Goal: Task Accomplishment & Management: Complete application form

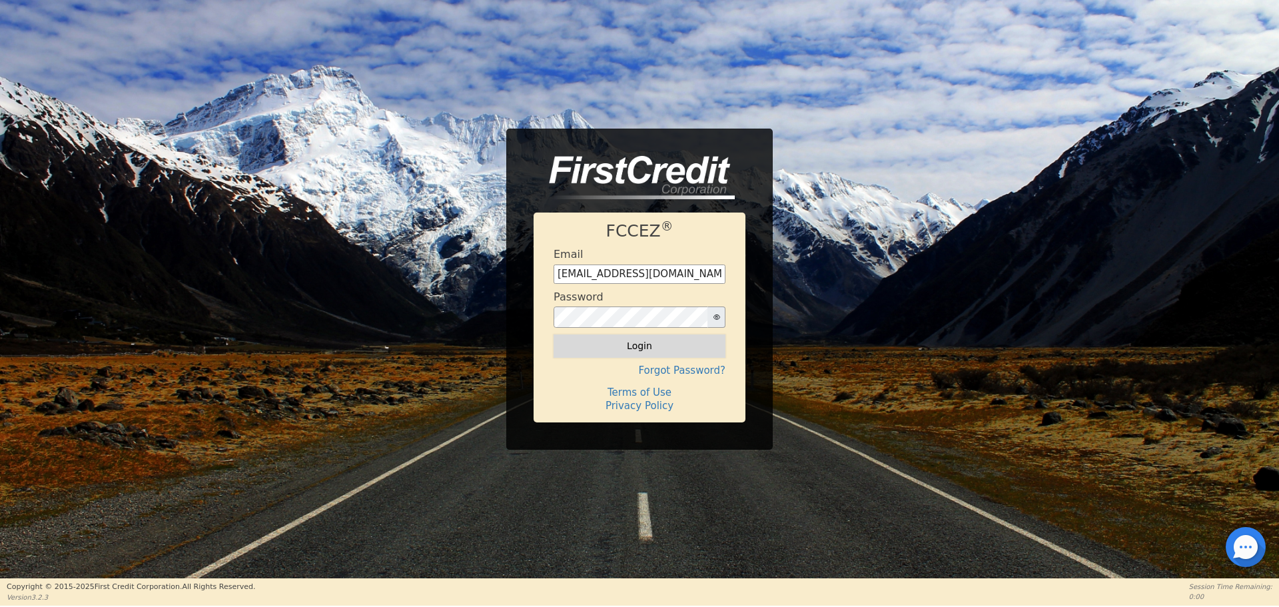
click at [646, 347] on button "Login" at bounding box center [640, 346] width 172 height 23
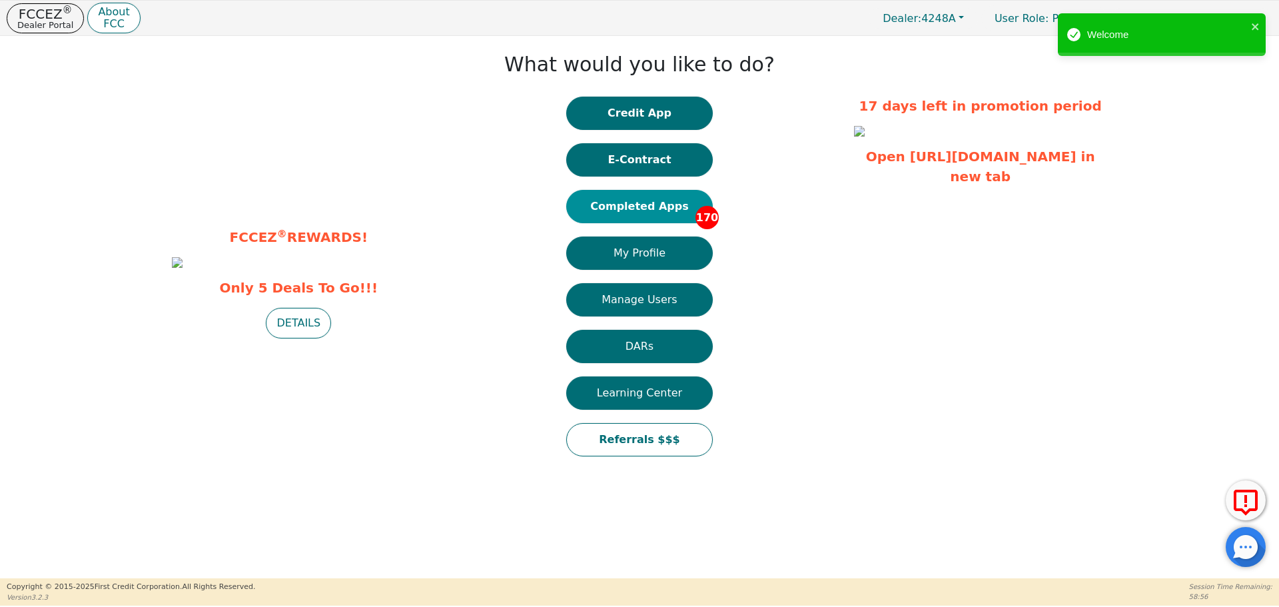
click at [668, 211] on button "Completed Apps 170" at bounding box center [639, 206] width 147 height 33
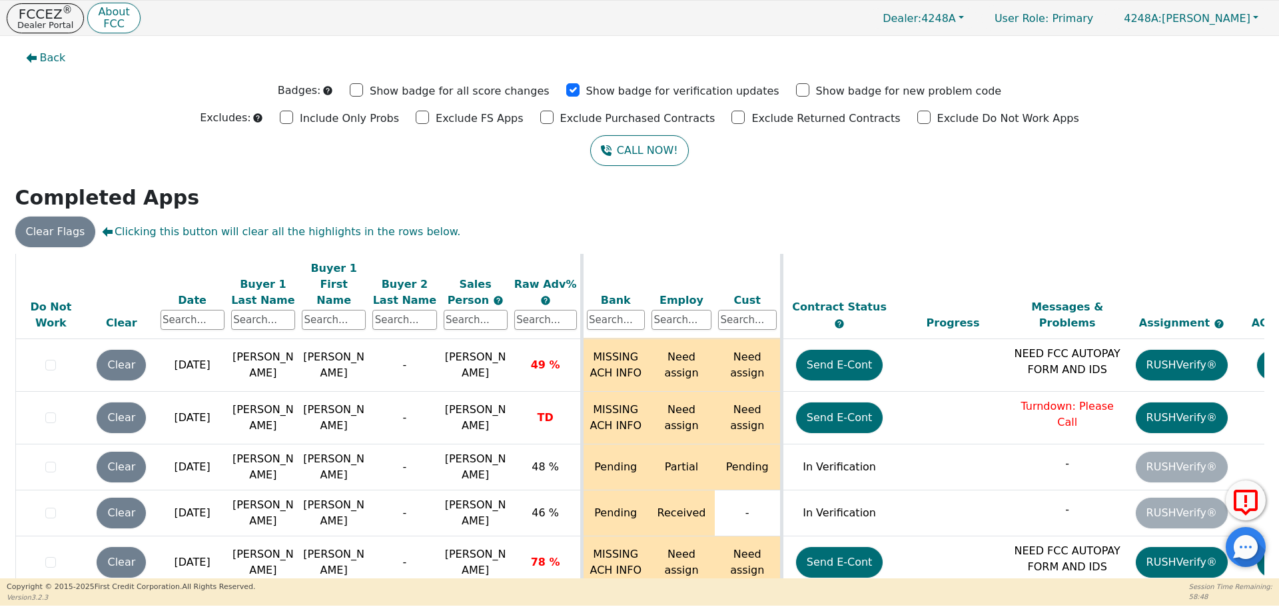
scroll to position [8509, 0]
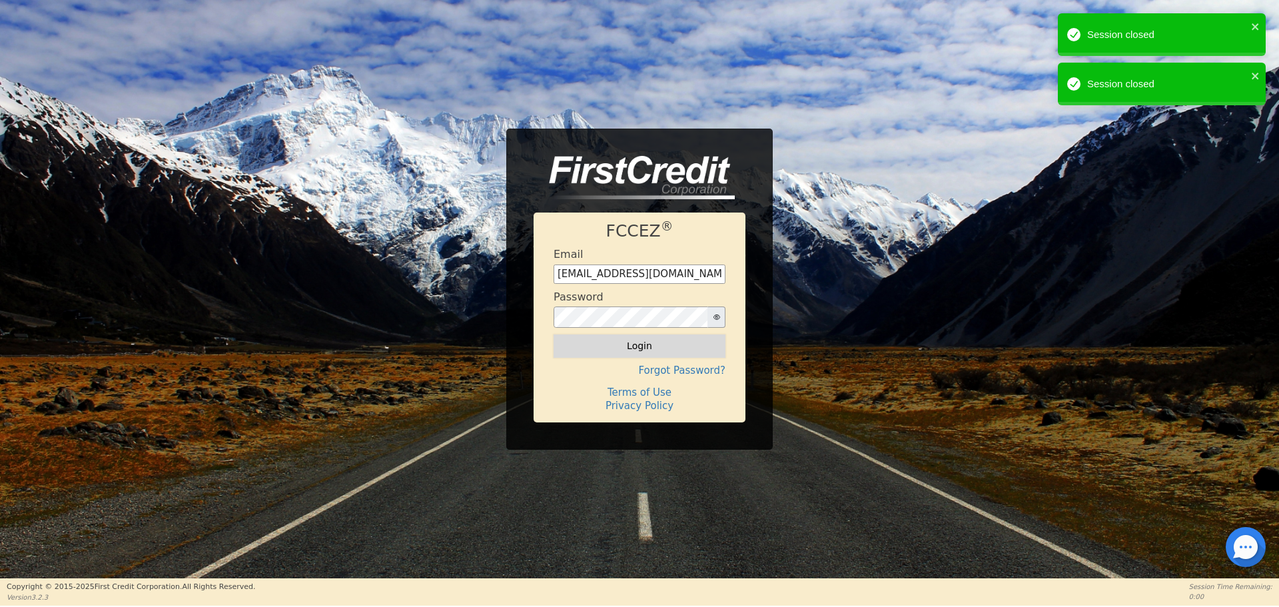
click at [642, 343] on button "Login" at bounding box center [640, 346] width 172 height 23
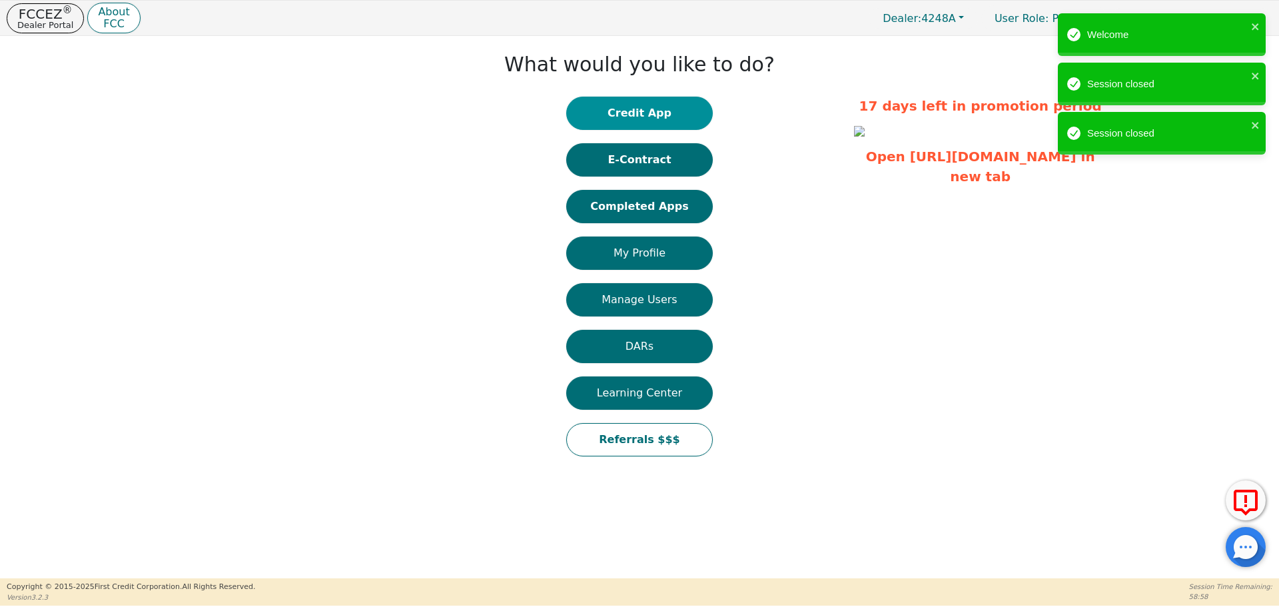
click at [646, 109] on button "Credit App" at bounding box center [639, 113] width 147 height 33
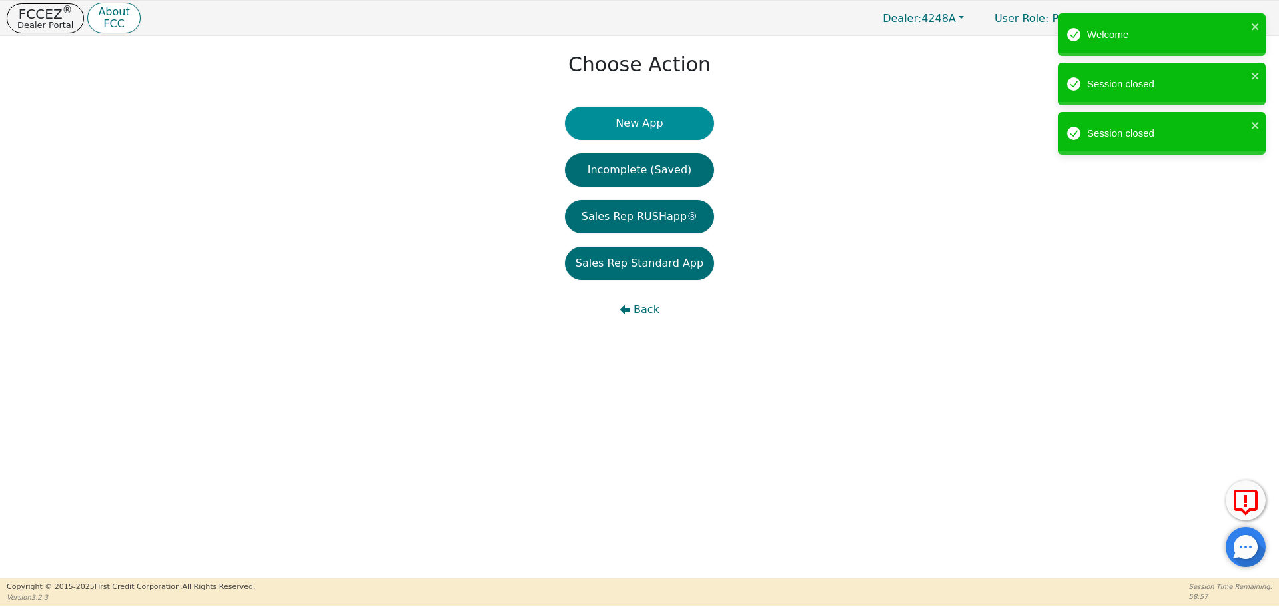
click at [640, 121] on button "New App" at bounding box center [639, 123] width 149 height 33
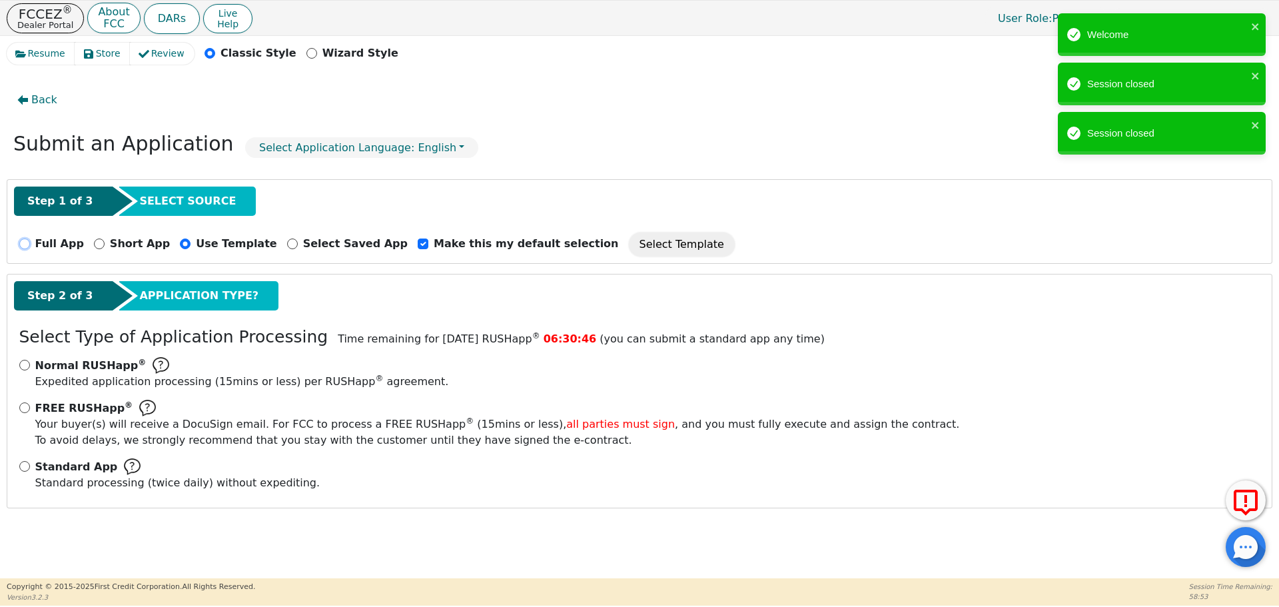
click at [23, 241] on input "Full App" at bounding box center [24, 244] width 11 height 11
radio input "true"
checkbox input "false"
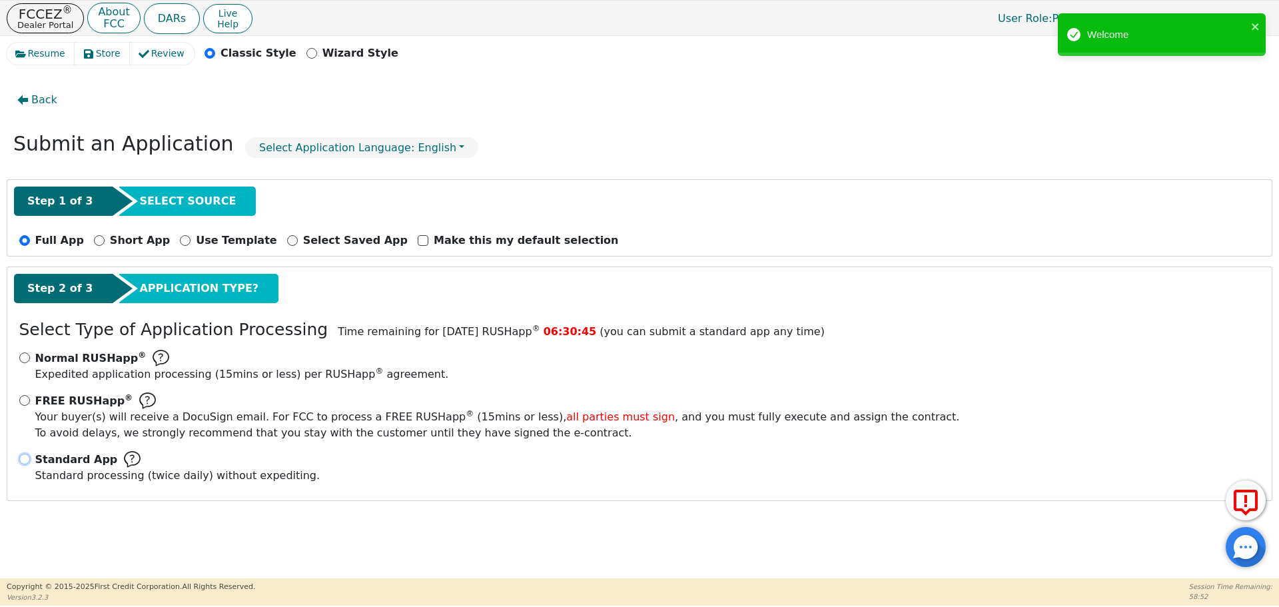
click at [22, 457] on input "Standard App Standard processing (twice daily) without expediting." at bounding box center [24, 459] width 11 height 11
radio input "true"
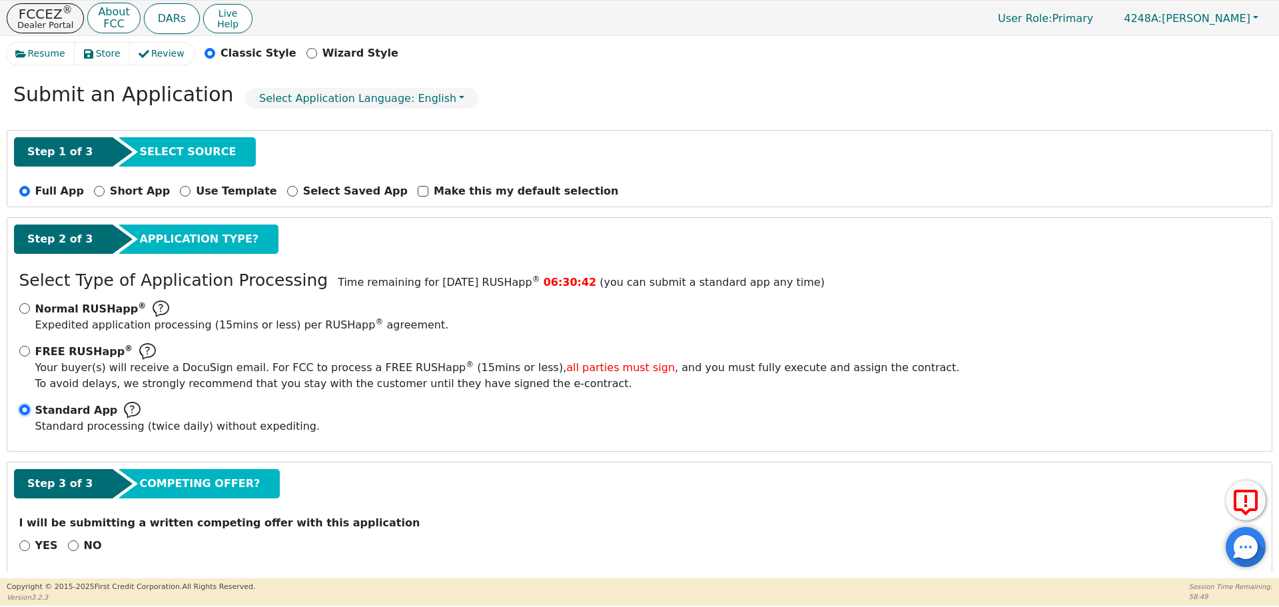
scroll to position [60, 0]
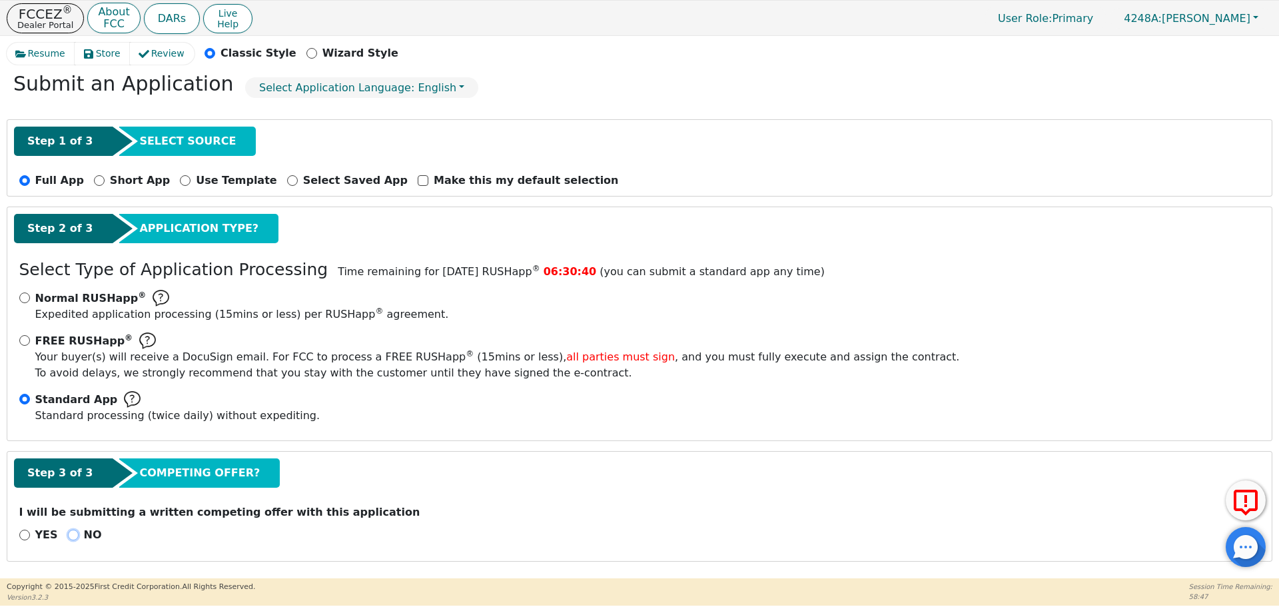
click at [68, 533] on input "NO" at bounding box center [73, 535] width 11 height 11
radio input "true"
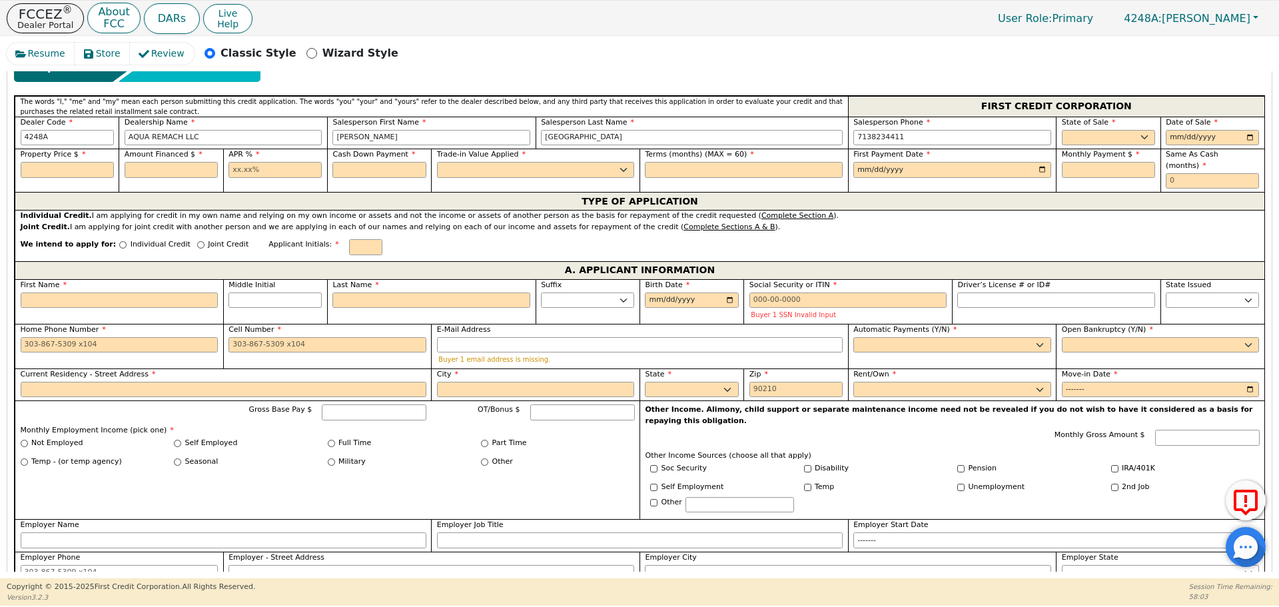
scroll to position [573, 0]
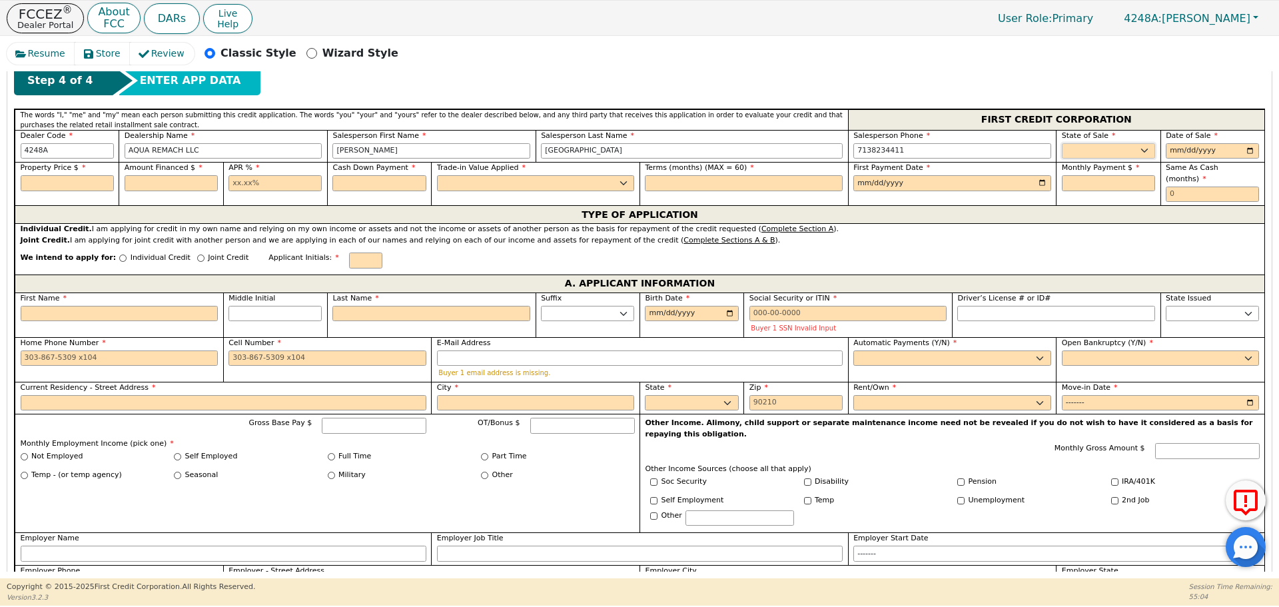
click at [1139, 151] on select "AK AL AR AZ CA CO CT DC DE FL [GEOGRAPHIC_DATA] HI IA ID IL IN KS [GEOGRAPHIC_D…" at bounding box center [1108, 151] width 93 height 16
select select "[GEOGRAPHIC_DATA]"
click at [1062, 143] on select "AK AL AR AZ CA CO CT DC DE FL [GEOGRAPHIC_DATA] HI IA ID IL IN KS [GEOGRAPHIC_D…" at bounding box center [1108, 151] width 93 height 16
click at [1247, 151] on input "date" at bounding box center [1212, 151] width 93 height 16
type input "[DATE]"
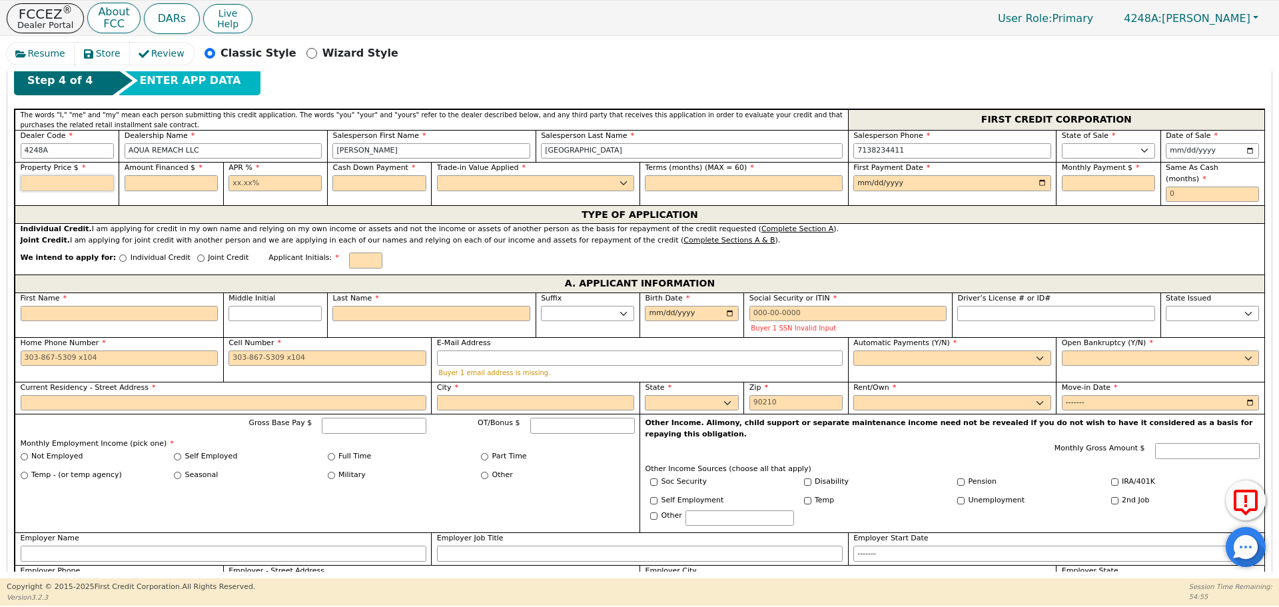
click at [49, 178] on input "text" at bounding box center [67, 183] width 93 height 16
type input "8500.00"
click at [158, 183] on input "text" at bounding box center [171, 183] width 93 height 16
type input "8500.00"
click at [229, 181] on input "text" at bounding box center [275, 183] width 93 height 16
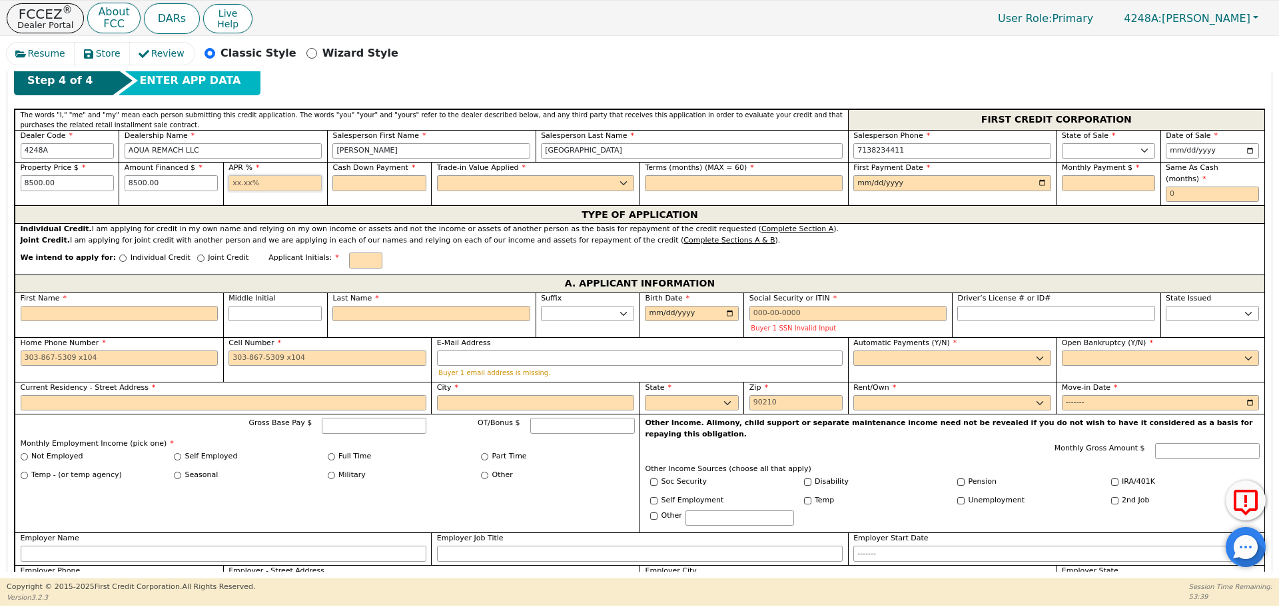
type input "17.99"
click at [358, 182] on input "text" at bounding box center [379, 183] width 93 height 16
type input "0.00"
click at [450, 180] on select "Yes No" at bounding box center [536, 183] width 198 height 16
select select "n"
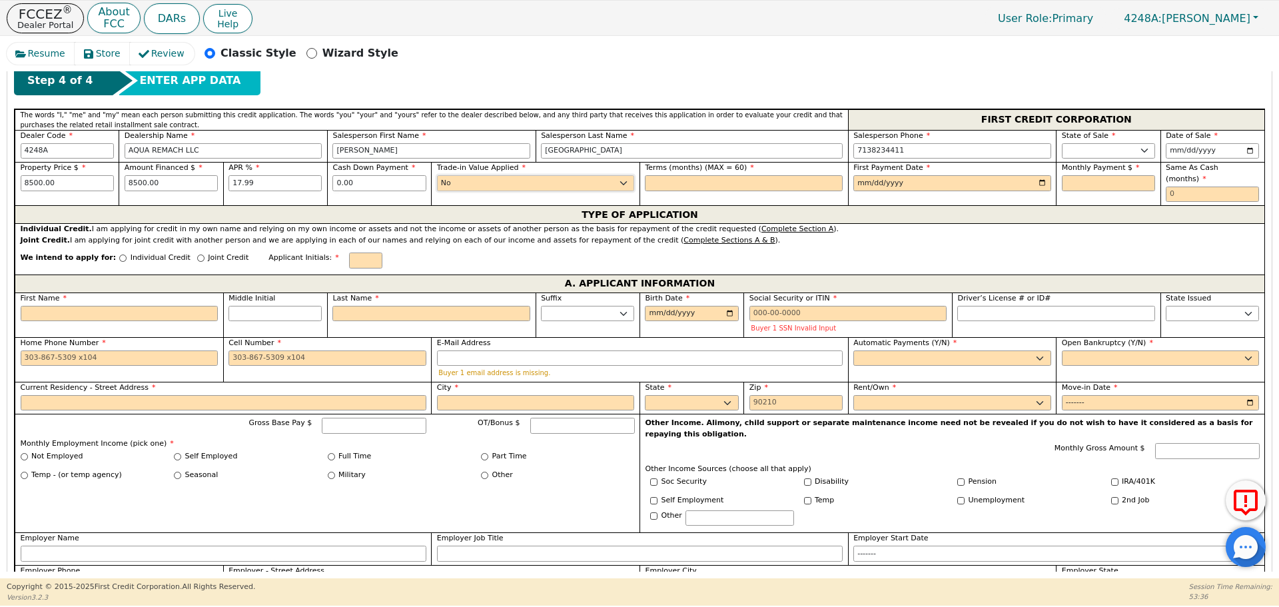
click at [437, 175] on select "Yes No" at bounding box center [536, 183] width 198 height 16
click at [680, 181] on input "text" at bounding box center [744, 183] width 198 height 16
type input "60"
click at [859, 183] on input "date" at bounding box center [953, 183] width 198 height 16
click at [1036, 179] on input "date" at bounding box center [953, 183] width 198 height 16
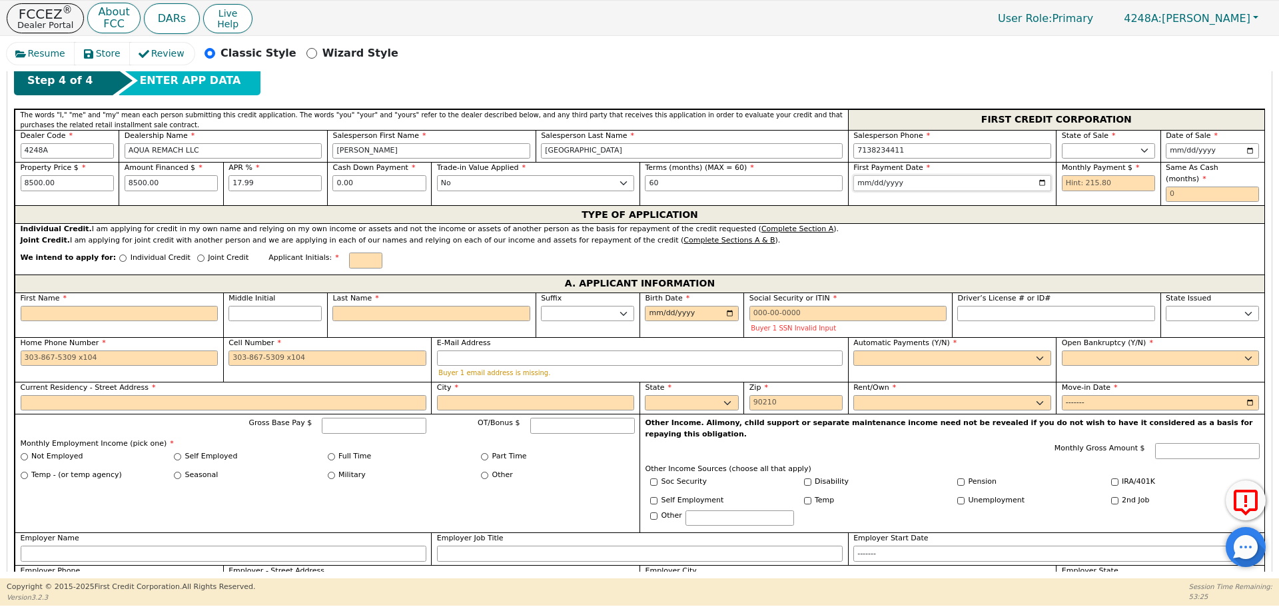
type input "[DATE]"
drag, startPoint x: 1061, startPoint y: 186, endPoint x: 1065, endPoint y: 193, distance: 8.3
click at [1062, 186] on input "text" at bounding box center [1108, 183] width 93 height 16
type input "215.80"
click at [1166, 187] on input "text" at bounding box center [1212, 195] width 93 height 16
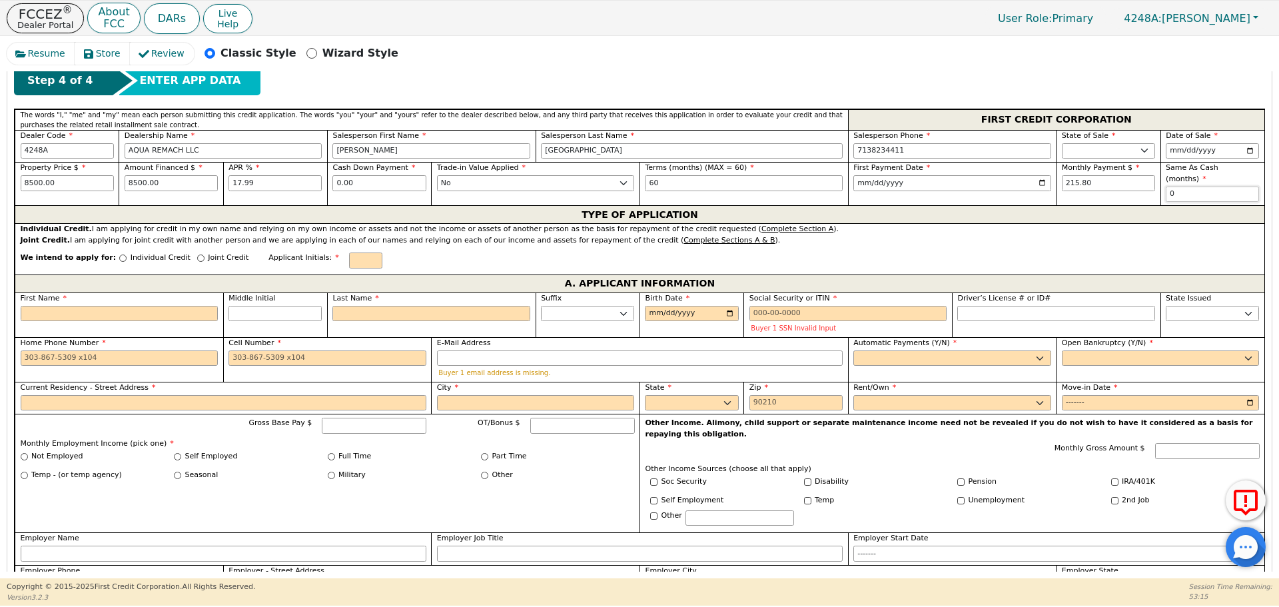
type input "0"
click at [119, 255] on input "Individual Credit" at bounding box center [122, 258] width 7 height 7
radio input "true"
click at [63, 306] on input "First Name" at bounding box center [120, 314] width 198 height 16
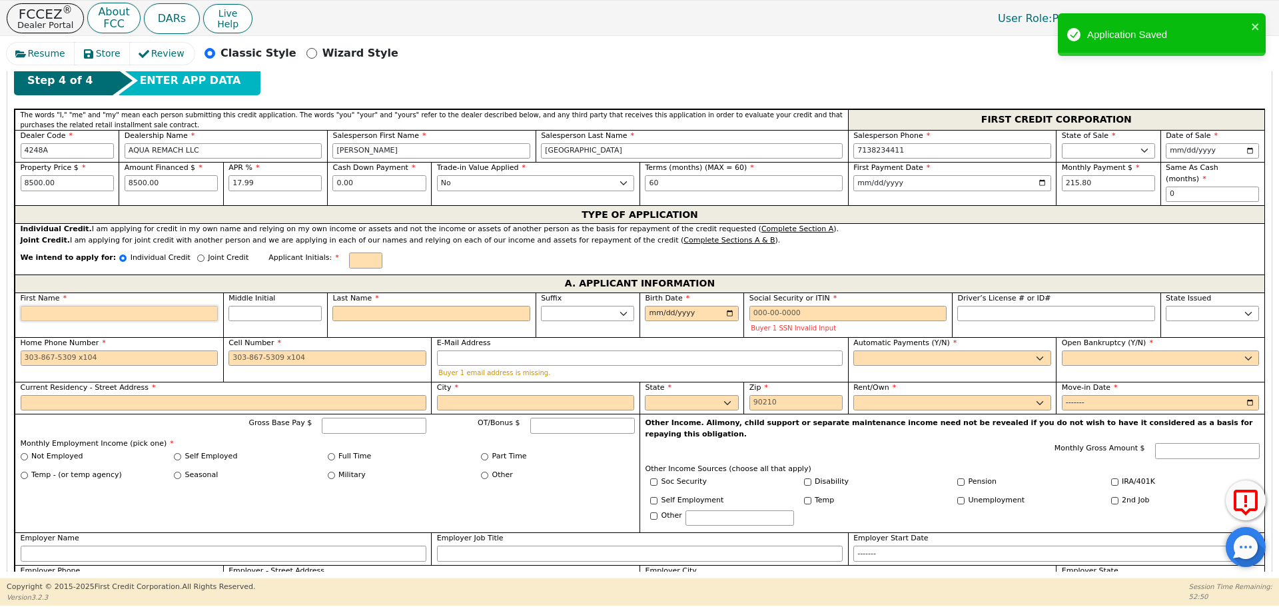
click at [31, 306] on input "First Name" at bounding box center [120, 314] width 198 height 16
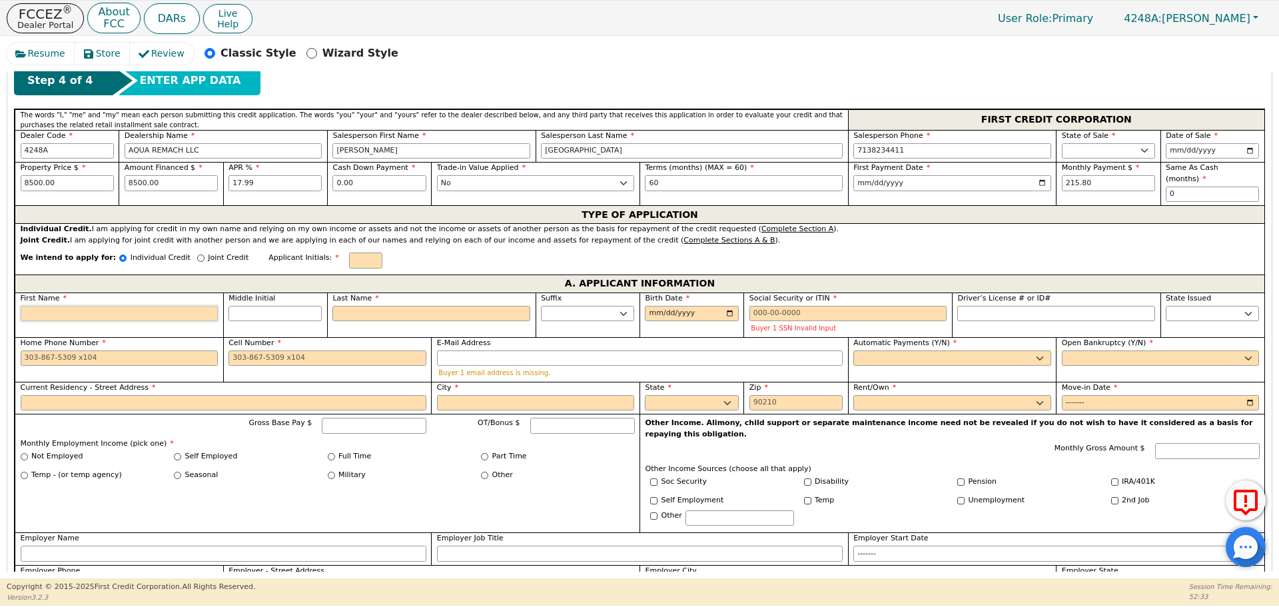
type input "I"
type input "i"
type input "I"
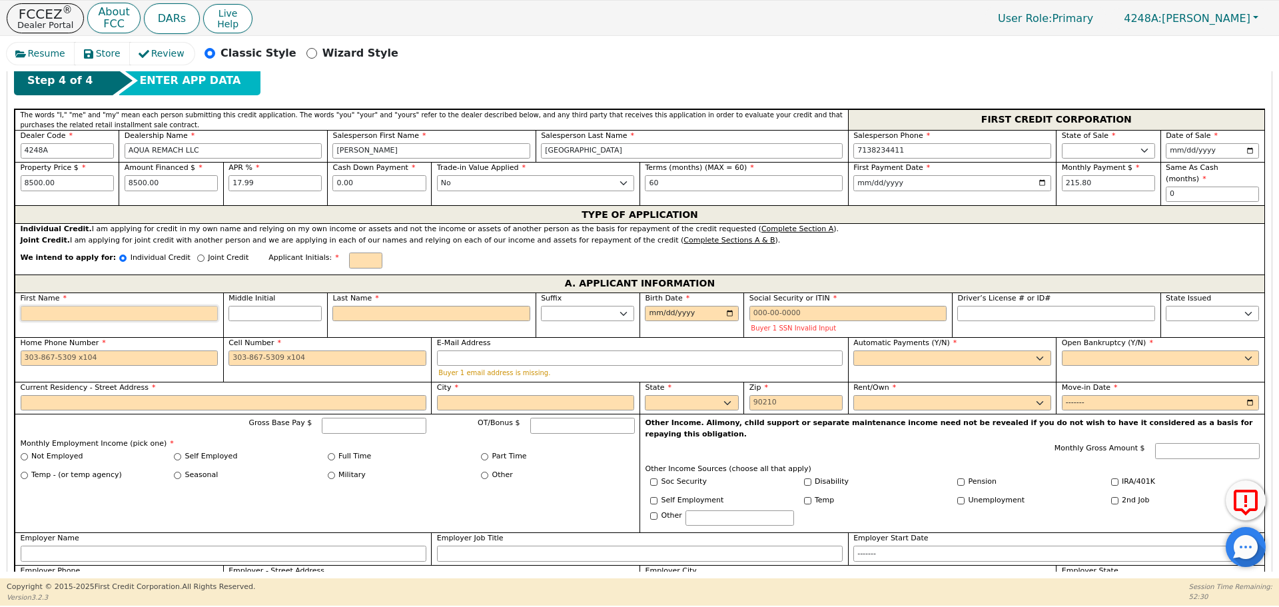
type input "I"
type input "IR"
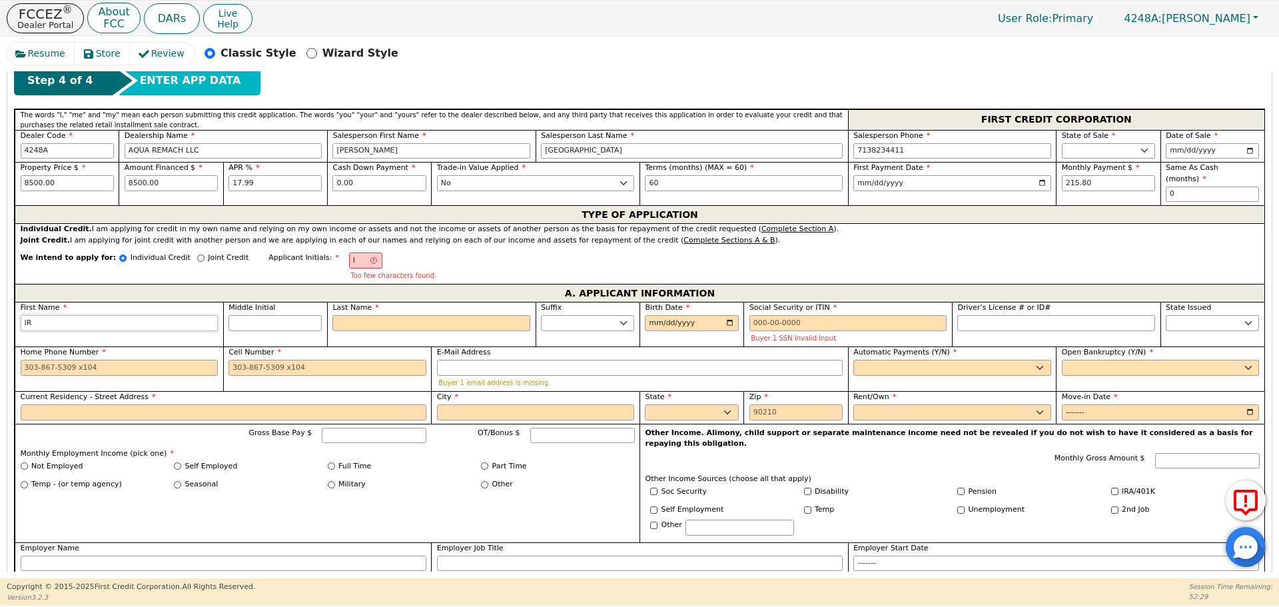
type input "[PERSON_NAME]"
type input "IRVI"
type input "[PERSON_NAME]"
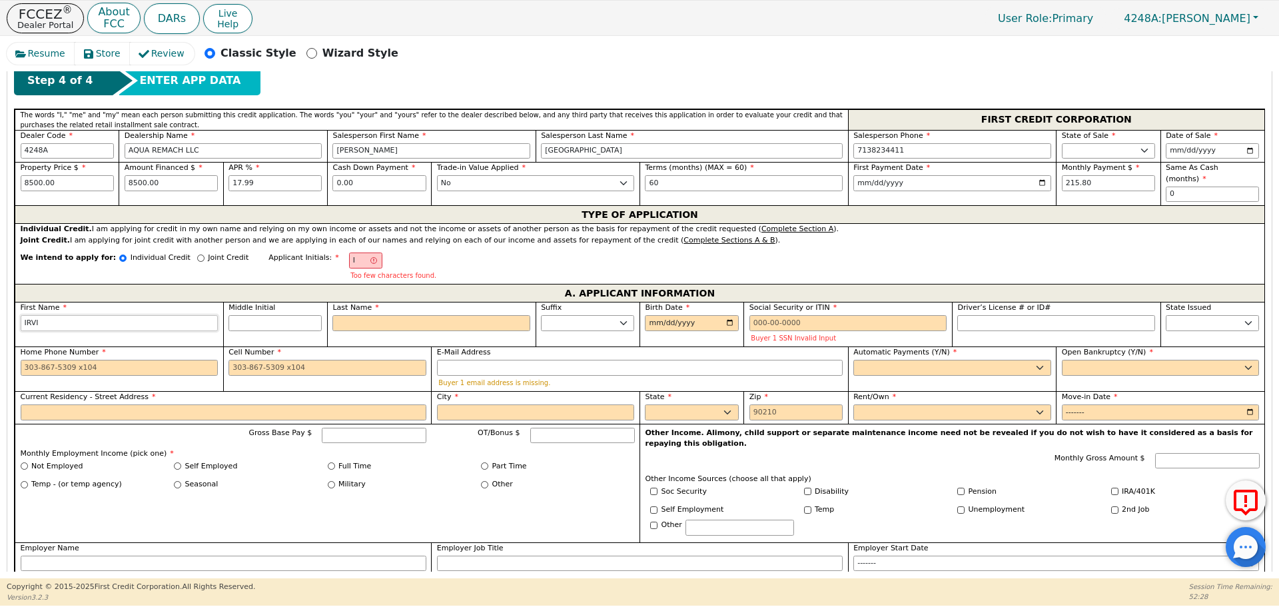
type input "[PERSON_NAME]"
click at [342, 315] on input "Last Name" at bounding box center [432, 323] width 198 height 16
type input "IR"
type input "R"
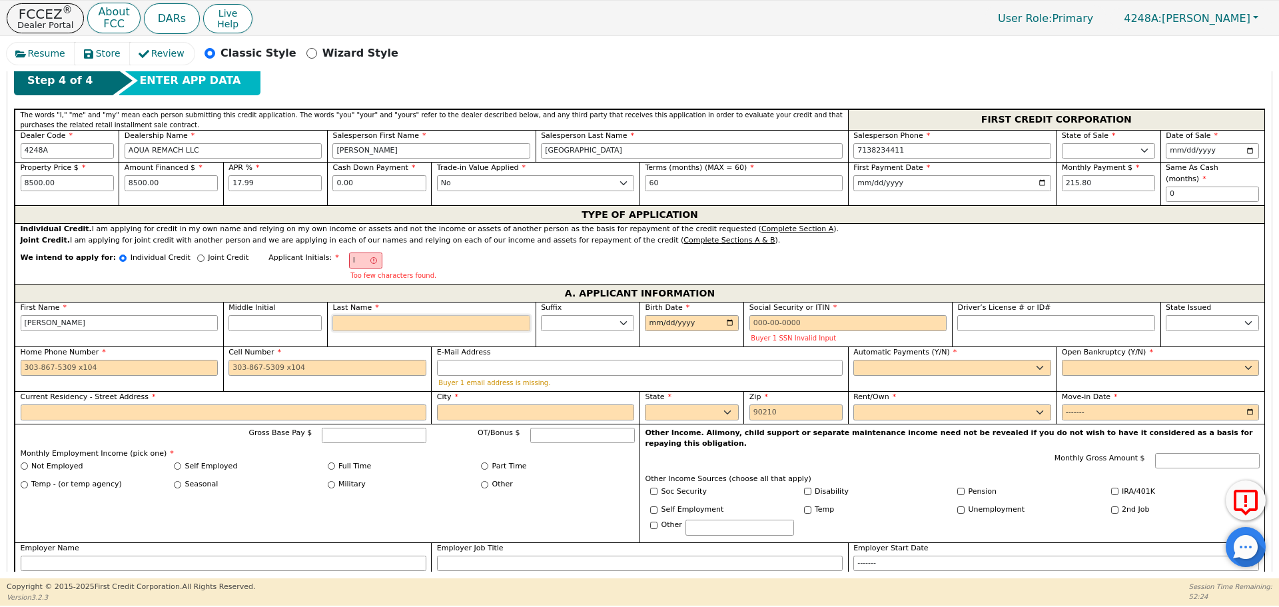
type input "[PERSON_NAME]"
type input "RA"
type input "[PERSON_NAME]"
type input "RAM"
type input "[PERSON_NAME]"
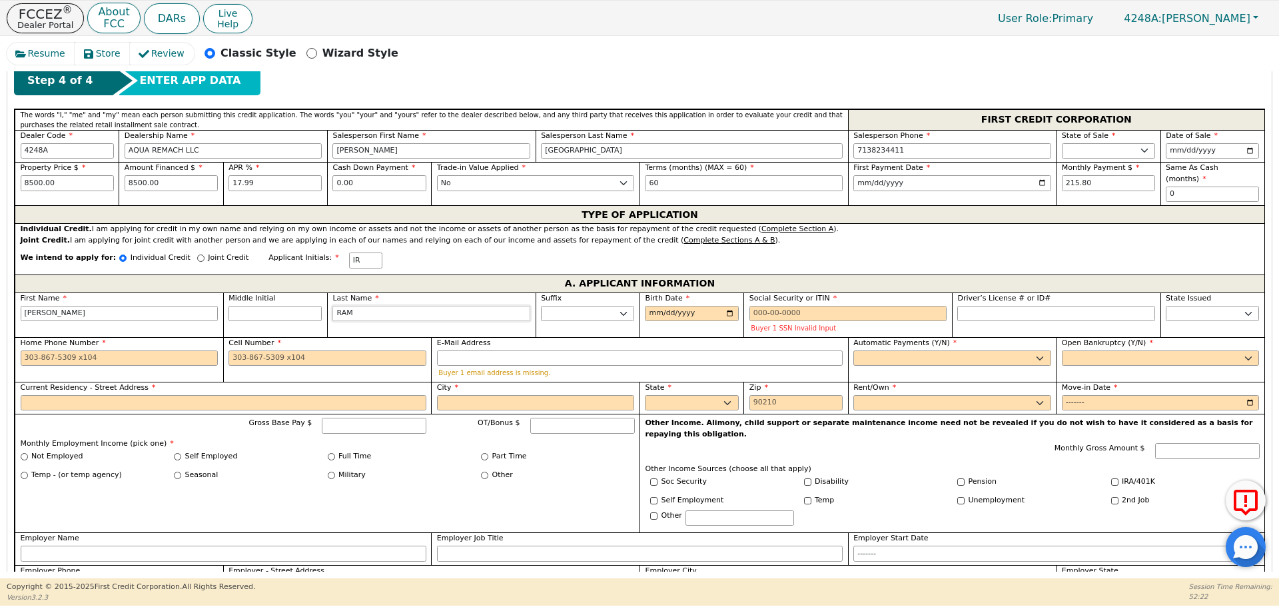
type input "RAMO"
type input "[PERSON_NAME]"
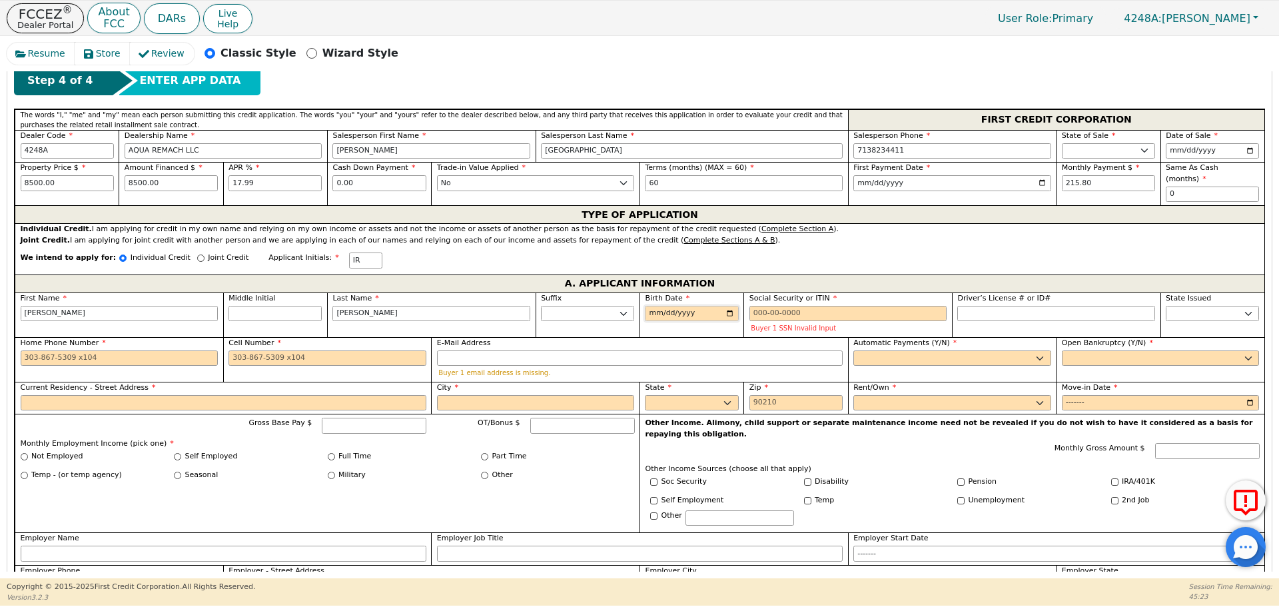
click at [656, 306] on input "Birth Date" at bounding box center [691, 314] width 93 height 16
type input "[DATE]"
click at [754, 306] on input "Social Security or ITIN" at bounding box center [849, 314] width 198 height 16
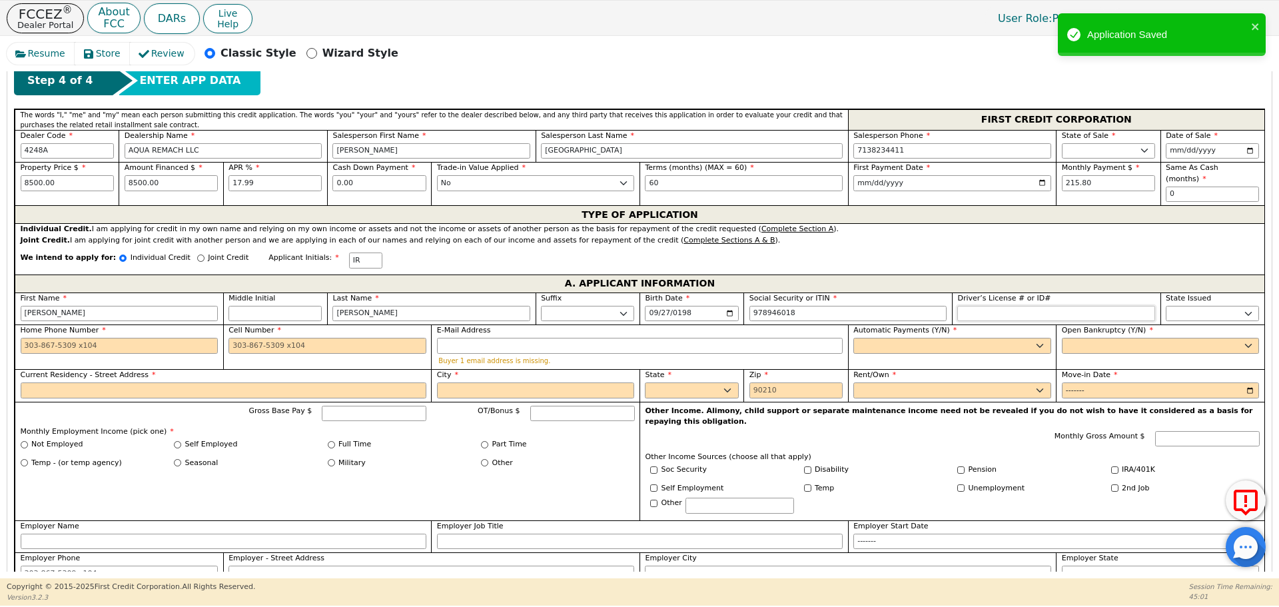
type input "***-**-6018"
click at [978, 306] on input "Driver’s License # or ID#" at bounding box center [1057, 314] width 198 height 16
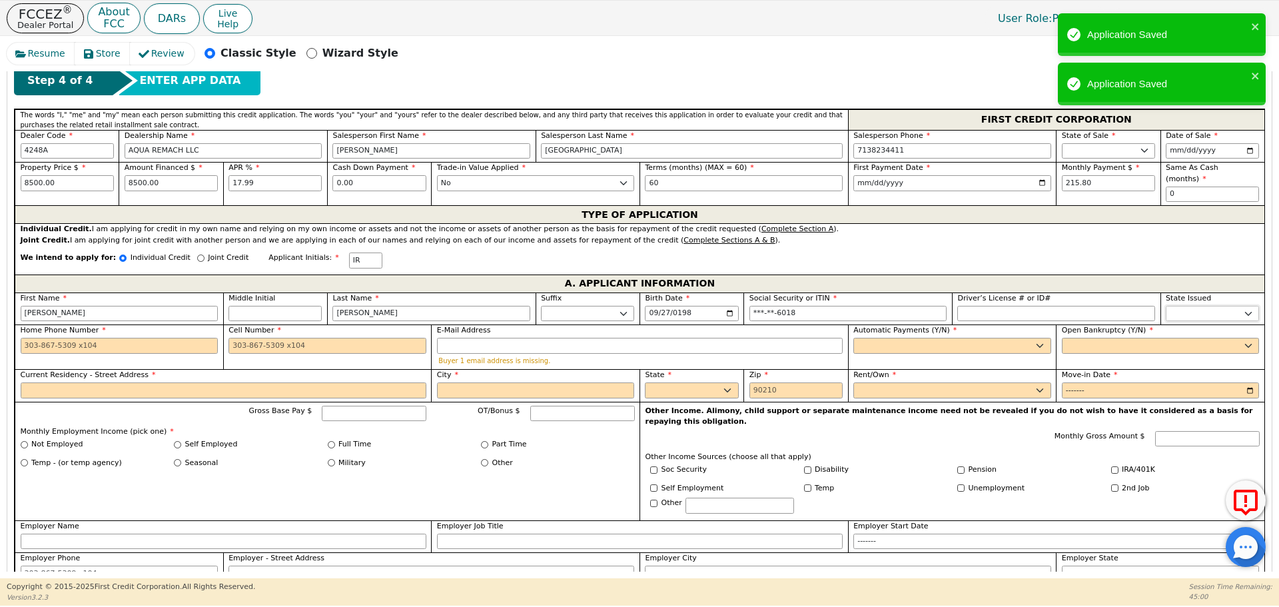
click at [1176, 306] on select "AK AL AR AZ CA CO CT DC DE FL [GEOGRAPHIC_DATA] HI IA ID IL IN KS [GEOGRAPHIC_D…" at bounding box center [1212, 314] width 93 height 16
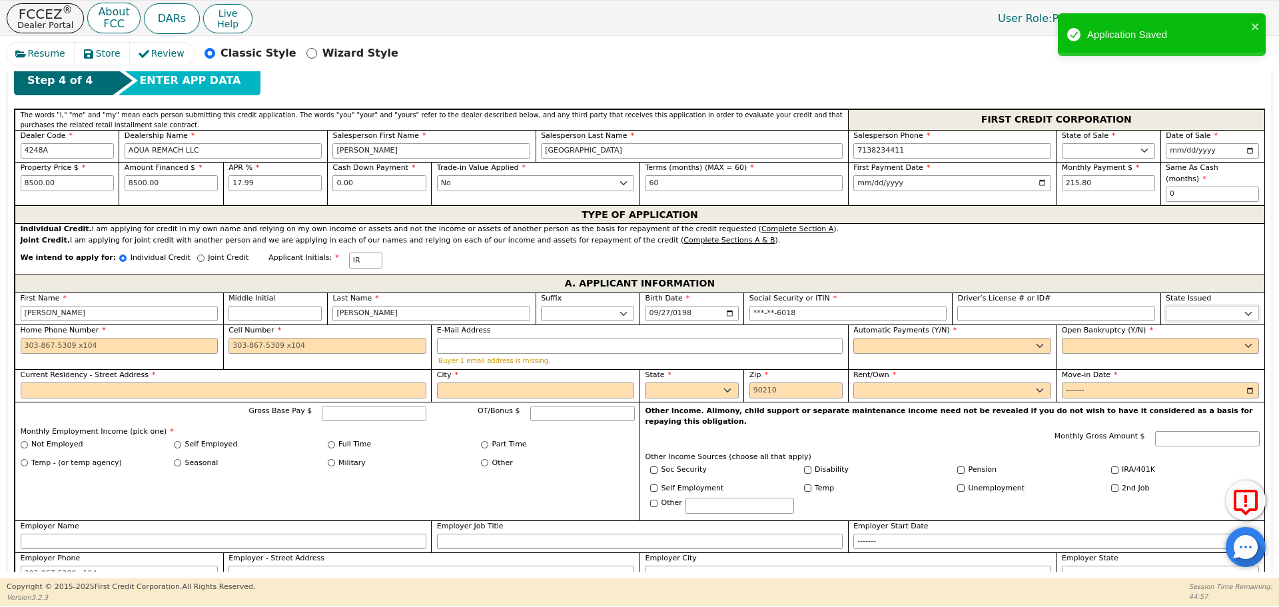
select select "[GEOGRAPHIC_DATA]"
click at [1180, 306] on select "AK AL AR AZ CA CO CT DC DE FL [GEOGRAPHIC_DATA] HI IA ID IL IN KS [GEOGRAPHIC_D…" at bounding box center [1212, 314] width 93 height 16
click at [25, 338] on input "Home Phone Number" at bounding box center [120, 346] width 198 height 16
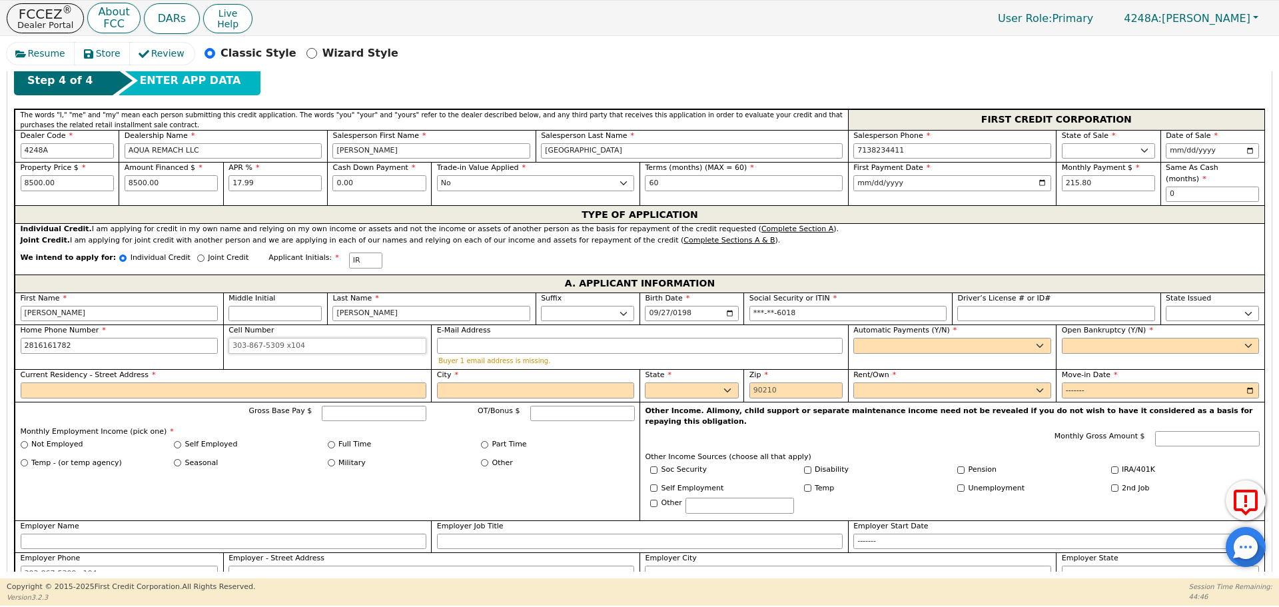
type input "[PHONE_NUMBER]"
click at [233, 338] on input "Cell Number" at bounding box center [328, 346] width 198 height 16
type input "[PHONE_NUMBER]"
click at [458, 341] on input "E-Mail Address" at bounding box center [640, 346] width 406 height 16
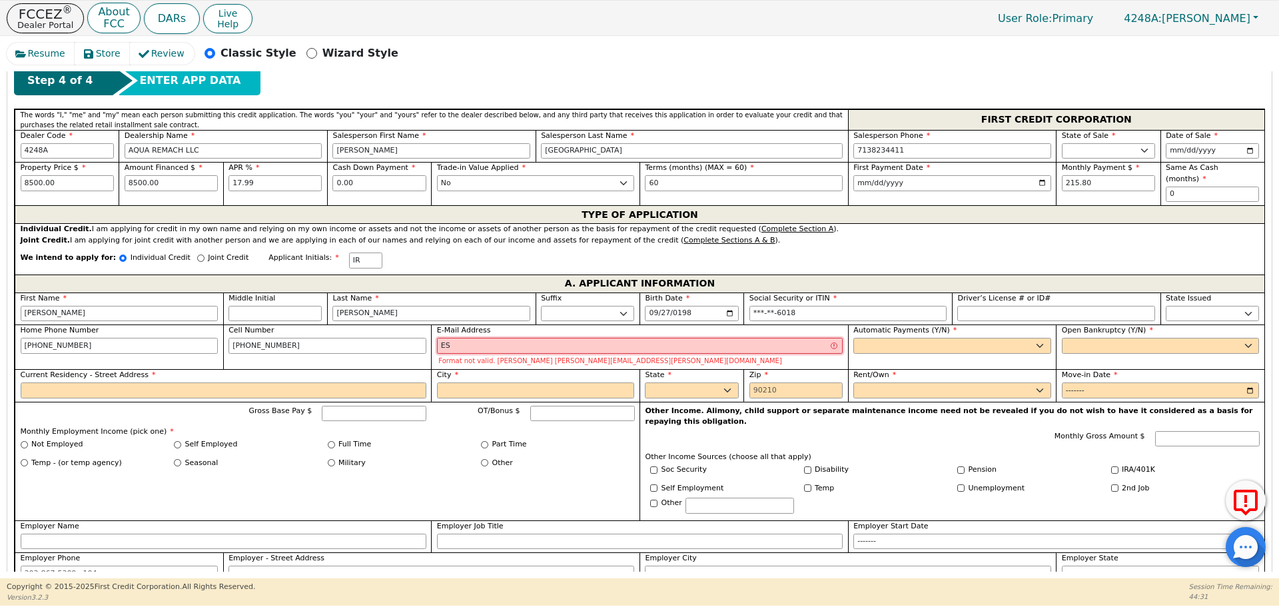
type input "E"
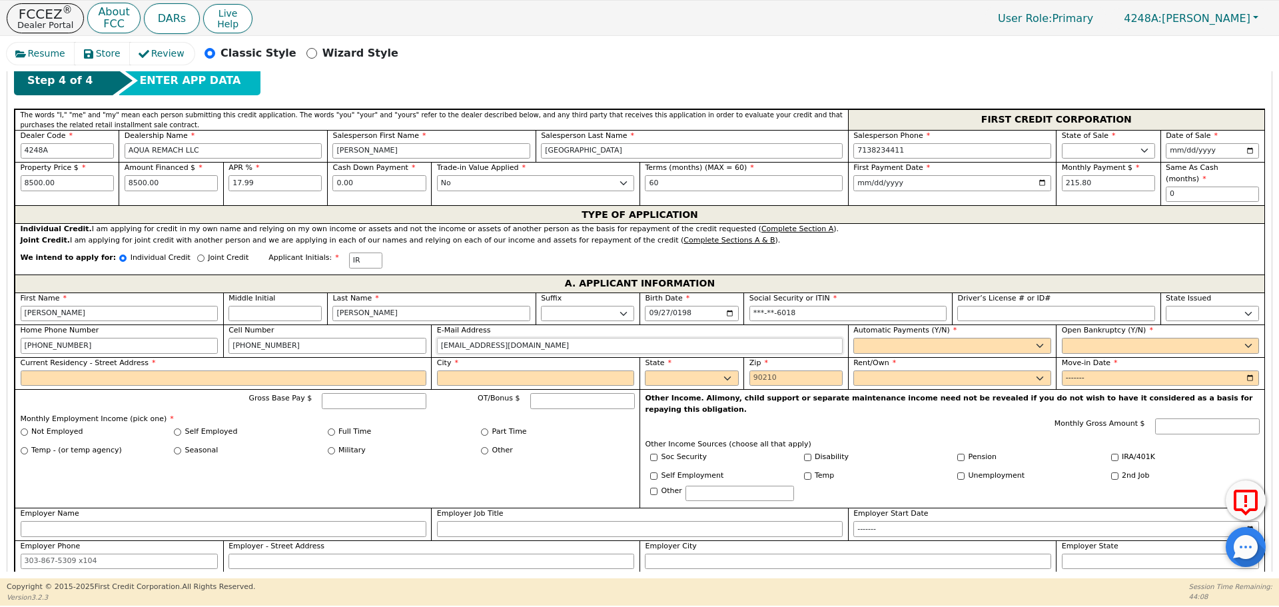
type input "[EMAIL_ADDRESS][DOMAIN_NAME]"
click at [861, 338] on select "Yes No" at bounding box center [953, 346] width 198 height 16
select select "y"
click at [854, 338] on select "Yes No" at bounding box center [953, 346] width 198 height 16
type input "[PERSON_NAME]"
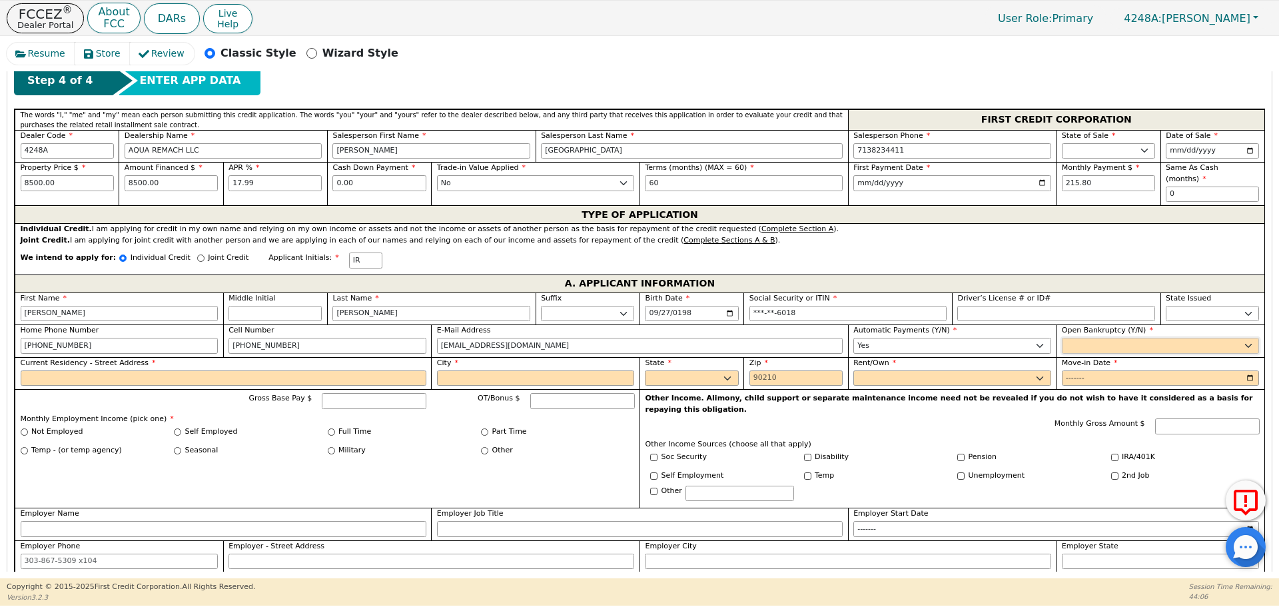
click at [1075, 338] on select "Yes No" at bounding box center [1161, 346] width 198 height 16
select select "n"
click at [1062, 338] on select "Yes No" at bounding box center [1161, 346] width 198 height 16
click at [60, 370] on input "Current Residency - Street Address" at bounding box center [224, 378] width 406 height 16
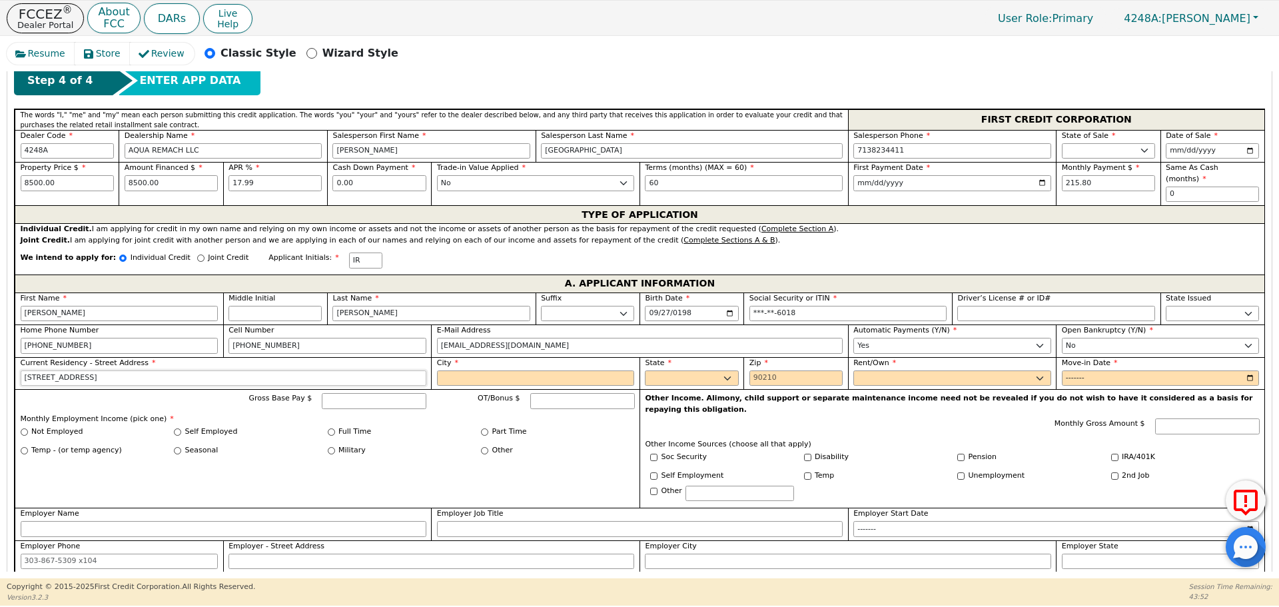
type input "[STREET_ADDRESS]"
click at [458, 370] on input "City" at bounding box center [536, 378] width 198 height 16
type input "[GEOGRAPHIC_DATA]"
click at [684, 371] on select "AK AL AR AZ CA CO CT DC DE FL [GEOGRAPHIC_DATA] HI IA ID IL IN KS [GEOGRAPHIC_D…" at bounding box center [691, 378] width 93 height 16
select select "[GEOGRAPHIC_DATA]"
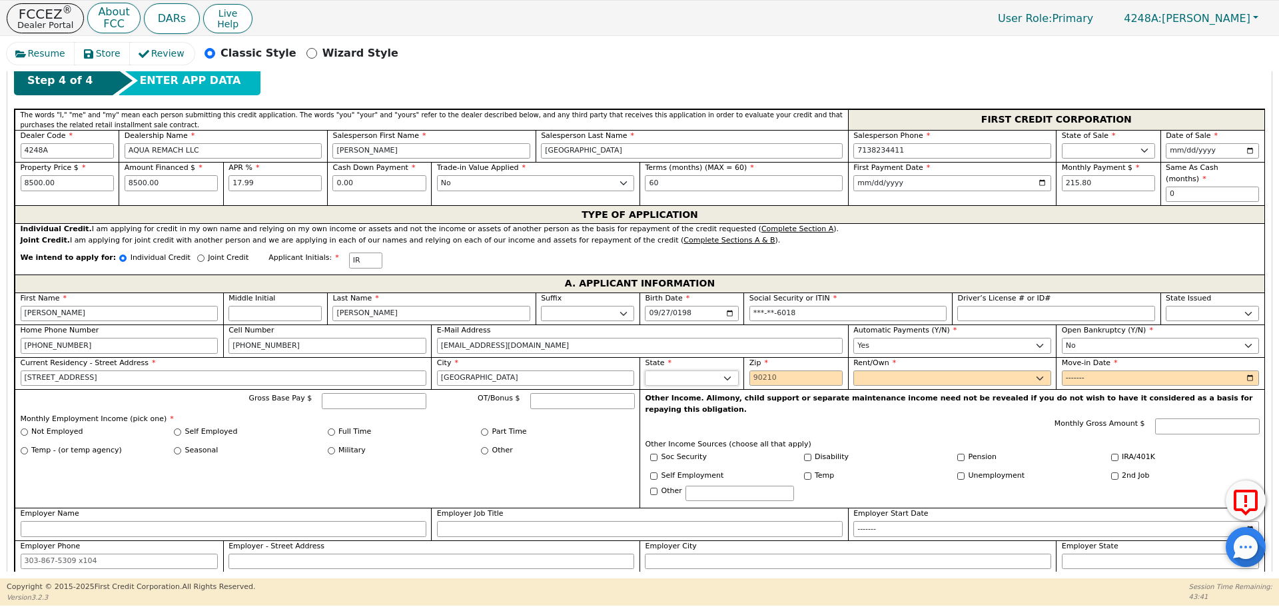
click at [671, 374] on select "AK AL AR AZ CA CO CT DC DE FL [GEOGRAPHIC_DATA] HI IA ID IL IN KS [GEOGRAPHIC_D…" at bounding box center [691, 378] width 93 height 16
click at [754, 370] on input "Zip" at bounding box center [796, 378] width 93 height 16
type input "77327"
click at [876, 370] on select "Rent Own" at bounding box center [953, 378] width 198 height 16
select select "Own"
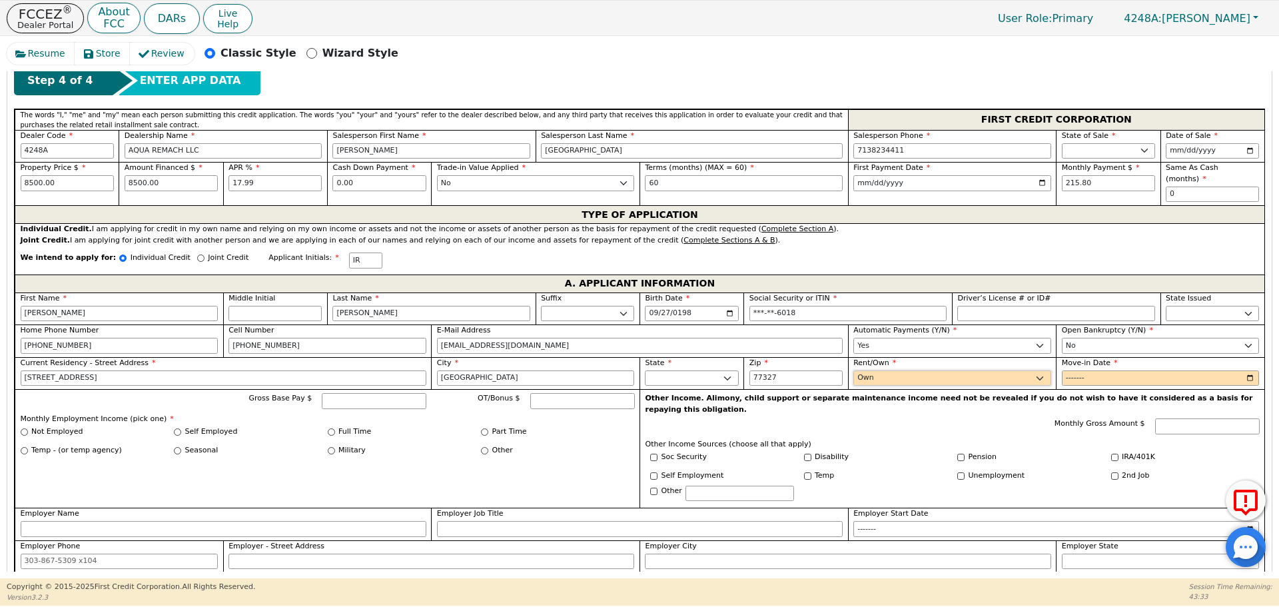
click at [854, 370] on select "Rent Own" at bounding box center [953, 378] width 198 height 16
click at [1069, 370] on input "Move-in Date" at bounding box center [1161, 378] width 198 height 16
click at [1087, 370] on input "Move-in Date" at bounding box center [1161, 378] width 198 height 16
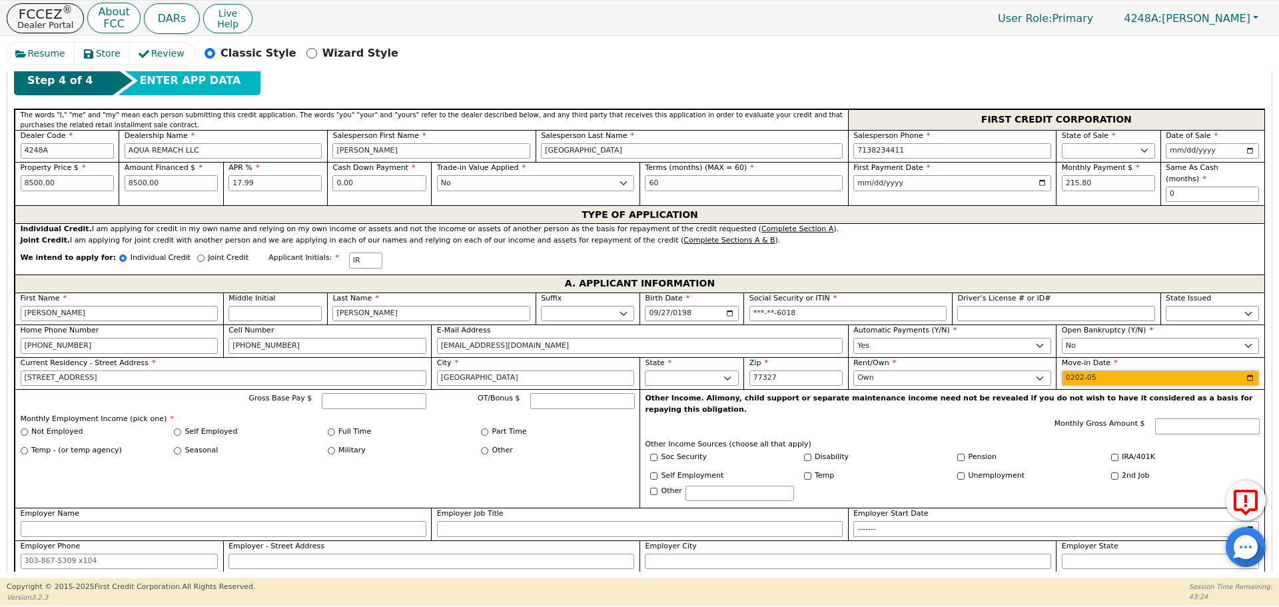
type input "2025-05"
click at [836, 452] on div "Disability" at bounding box center [876, 459] width 154 height 15
click at [344, 393] on input "Gross Base Pay $" at bounding box center [374, 401] width 105 height 16
type input "2880.00"
click at [419, 429] on div "Full Time" at bounding box center [405, 433] width 154 height 15
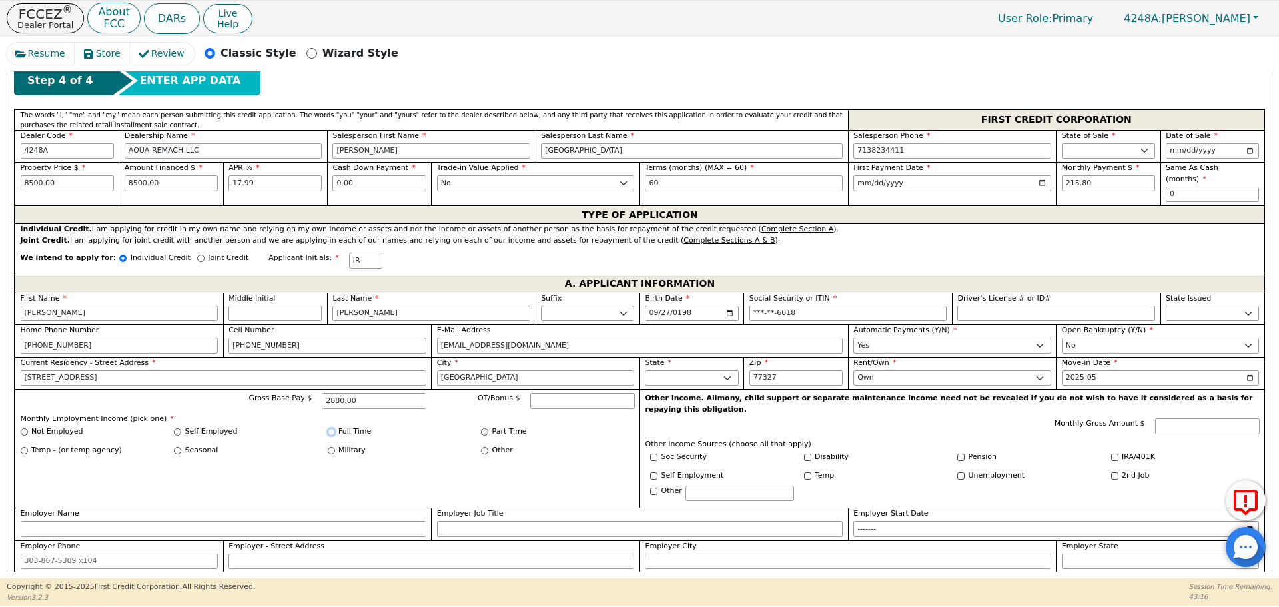
click at [328, 428] on input "Full Time" at bounding box center [331, 431] width 7 height 7
radio input "true"
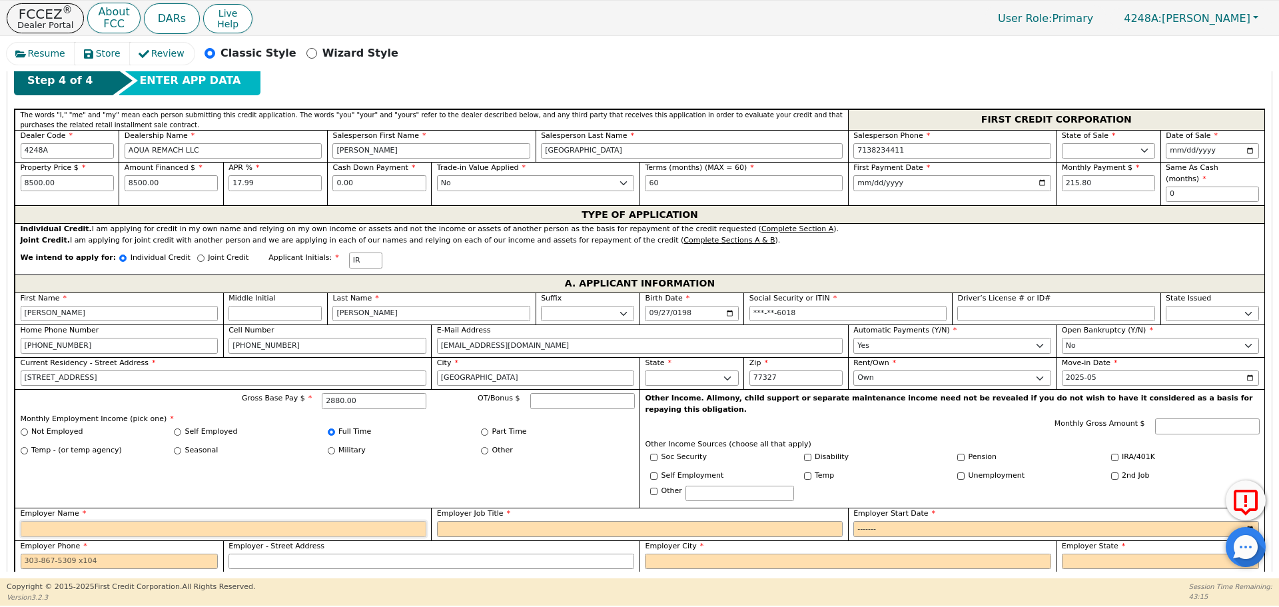
click at [31, 521] on input "Employer Name" at bounding box center [224, 529] width 406 height 16
type input "dtex control"
click at [454, 521] on input "Employer Job Title" at bounding box center [640, 529] width 406 height 16
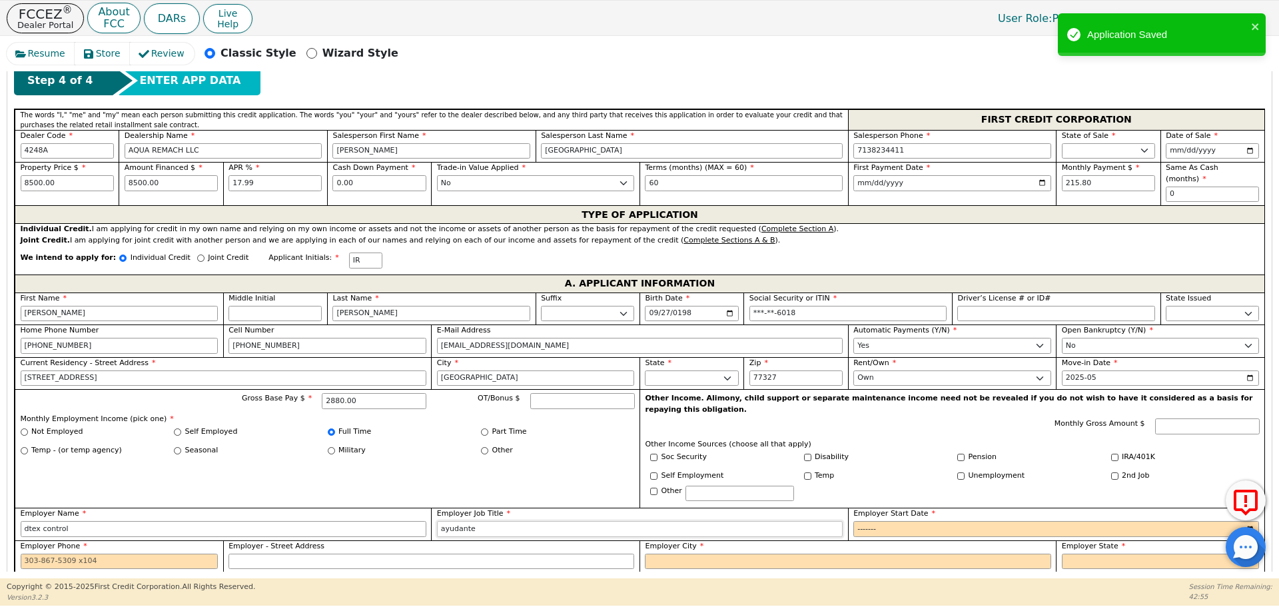
type input "ayudante"
click at [866, 521] on input "Employer Start Date" at bounding box center [1057, 529] width 406 height 16
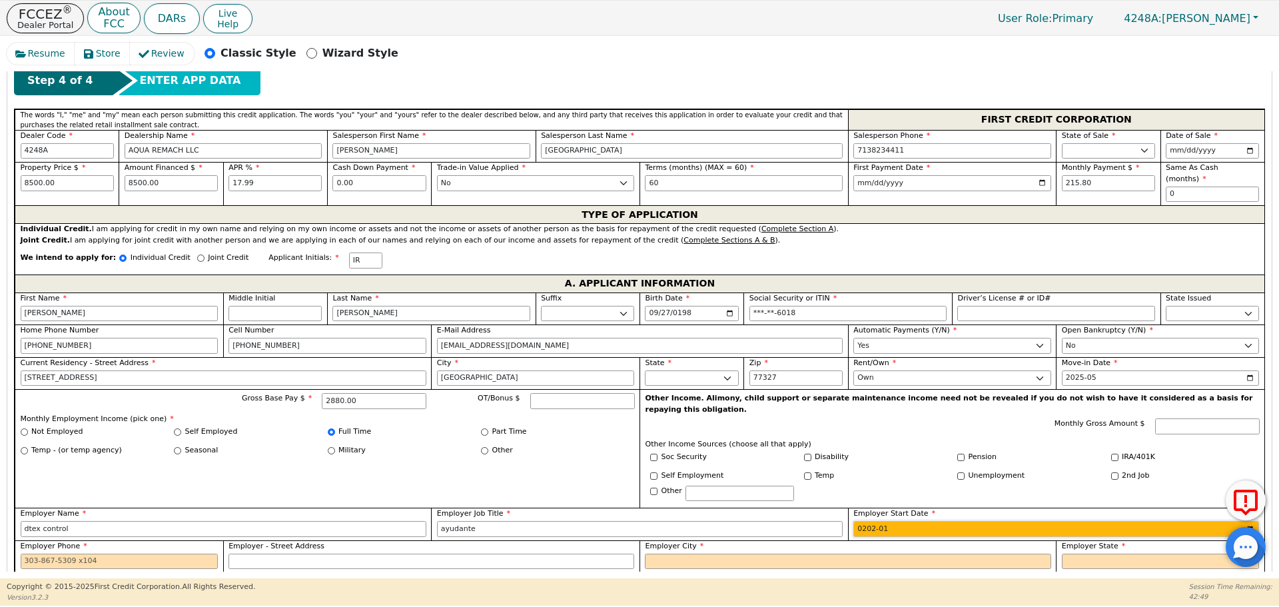
type input "2023-01"
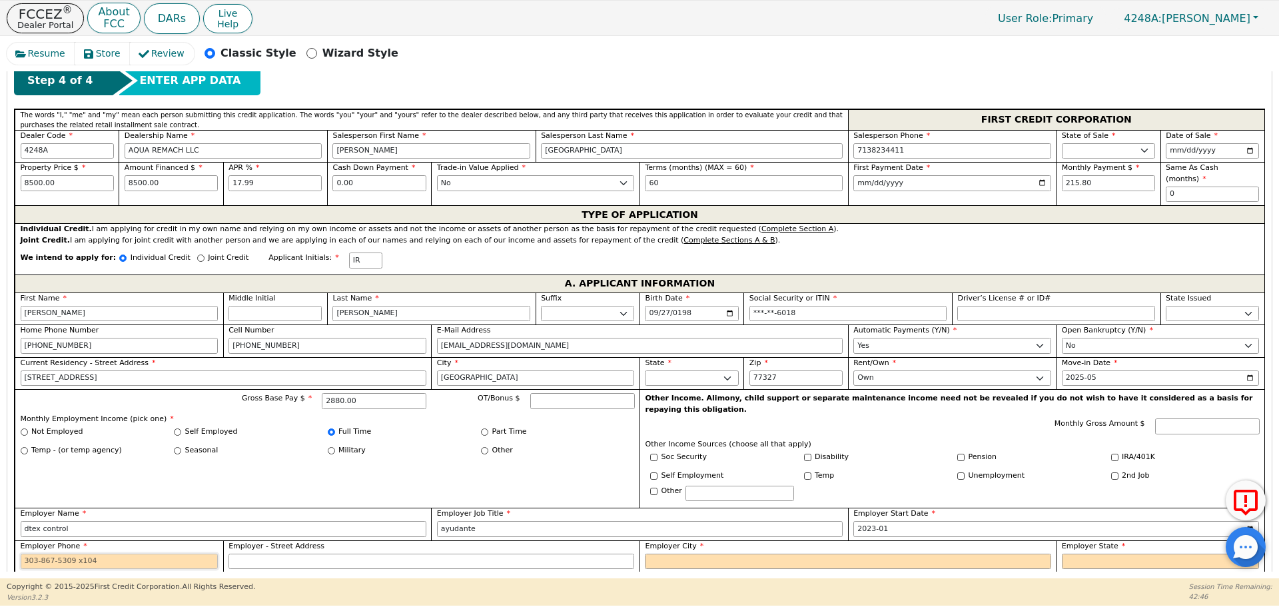
click at [29, 554] on input "Employer Phone" at bounding box center [120, 562] width 198 height 16
type input "[PHONE_NUMBER]"
click at [682, 554] on input "Employer City" at bounding box center [848, 562] width 406 height 16
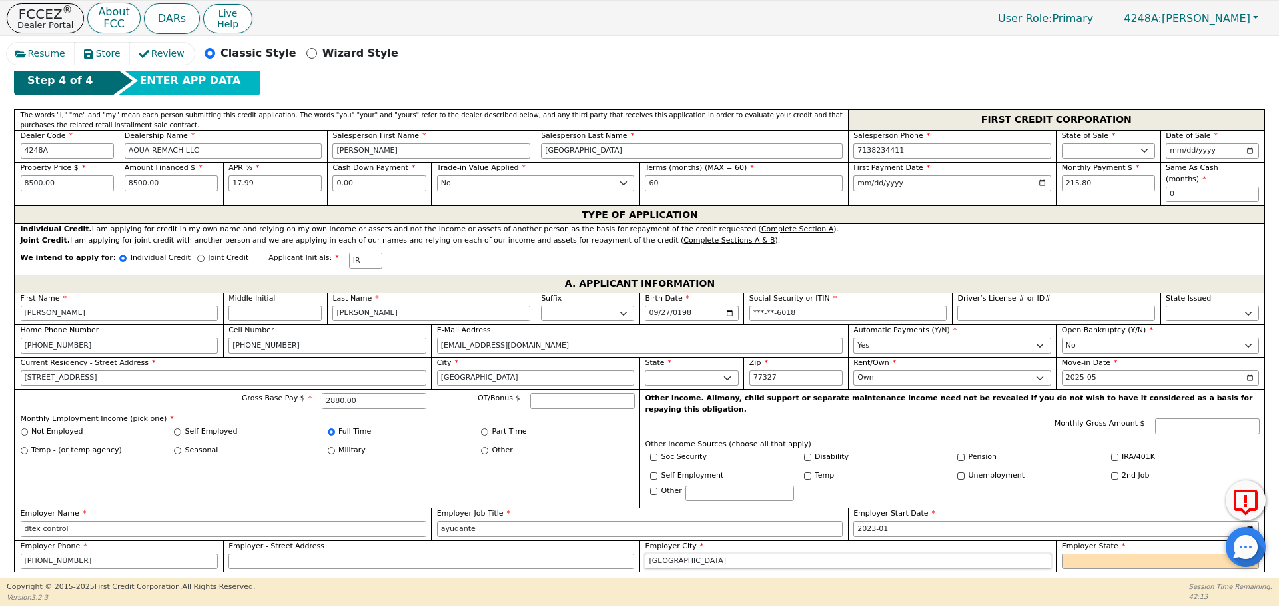
type input "[GEOGRAPHIC_DATA]"
click at [1071, 554] on select "AK AL AR AZ CA CO CT DC DE FL [GEOGRAPHIC_DATA] HI IA ID [GEOGRAPHIC_DATA] IN K…" at bounding box center [1161, 562] width 198 height 16
select select "[GEOGRAPHIC_DATA]"
click at [1070, 554] on select "AK AL AR AZ CA CO CT DC DE FL [GEOGRAPHIC_DATA] HI IA ID [GEOGRAPHIC_DATA] IN K…" at bounding box center [1161, 562] width 198 height 16
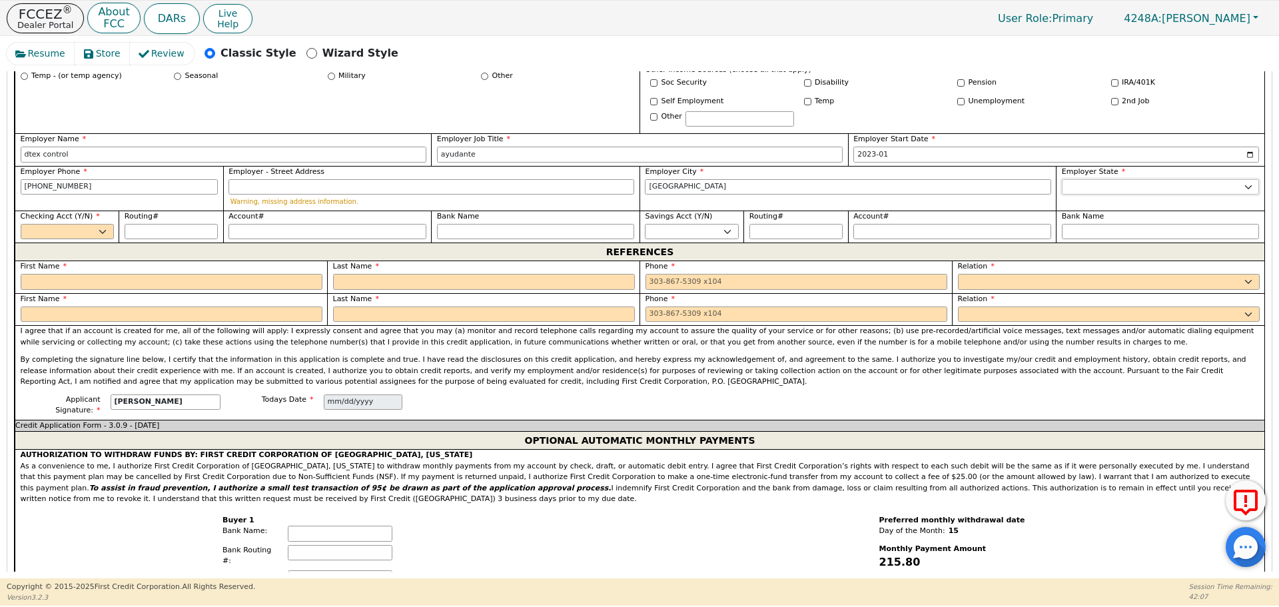
scroll to position [948, 0]
click at [101, 223] on select "Yes No" at bounding box center [67, 231] width 93 height 16
select select "y"
click at [21, 223] on select "Yes No" at bounding box center [67, 231] width 93 height 16
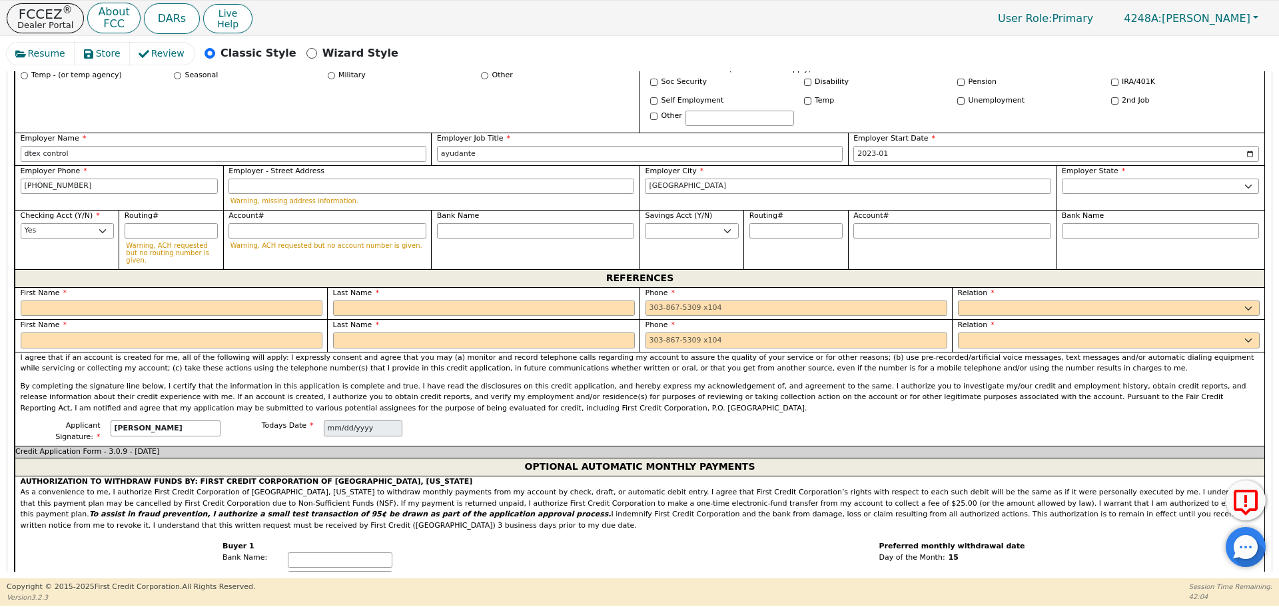
click at [59, 289] on span "First Name" at bounding box center [44, 293] width 47 height 9
click at [39, 301] on input "text" at bounding box center [172, 309] width 302 height 16
type input "[PERSON_NAME]"
click at [350, 301] on input "text" at bounding box center [484, 309] width 302 height 16
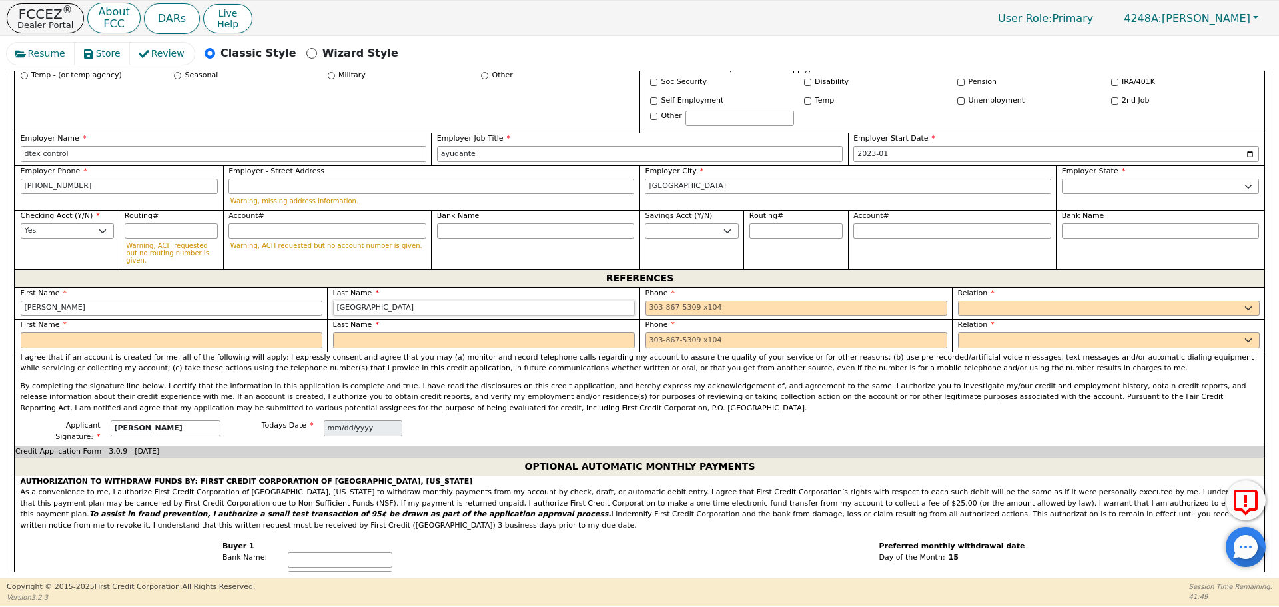
type input "[GEOGRAPHIC_DATA]"
click at [649, 301] on input "tel" at bounding box center [797, 309] width 302 height 16
type input "[PHONE_NUMBER]"
click at [982, 301] on select "FATHER MOTHER SISTER BROTHER DAUGHTER SON CO-WORKER NEIGHBOR FRIEND COUSIN G-MO…" at bounding box center [1109, 309] width 302 height 16
select select "FRIEND"
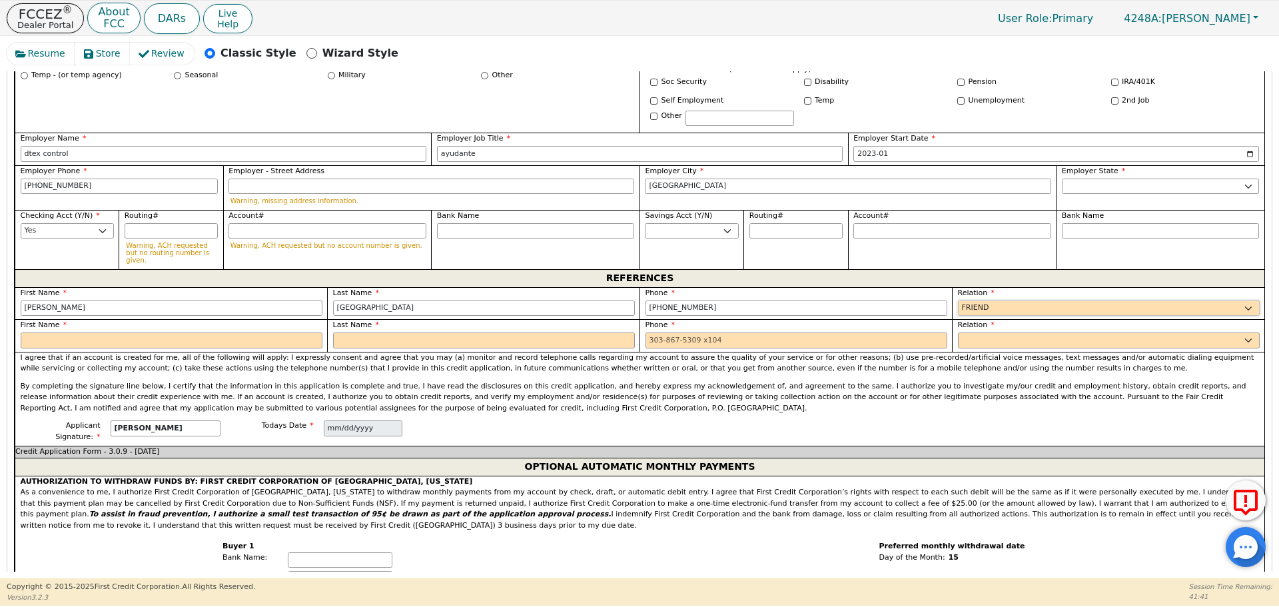
click at [958, 301] on select "FATHER MOTHER SISTER BROTHER DAUGHTER SON CO-WORKER NEIGHBOR FRIEND COUSIN G-MO…" at bounding box center [1109, 309] width 302 height 16
click at [39, 333] on input "text" at bounding box center [172, 341] width 302 height 16
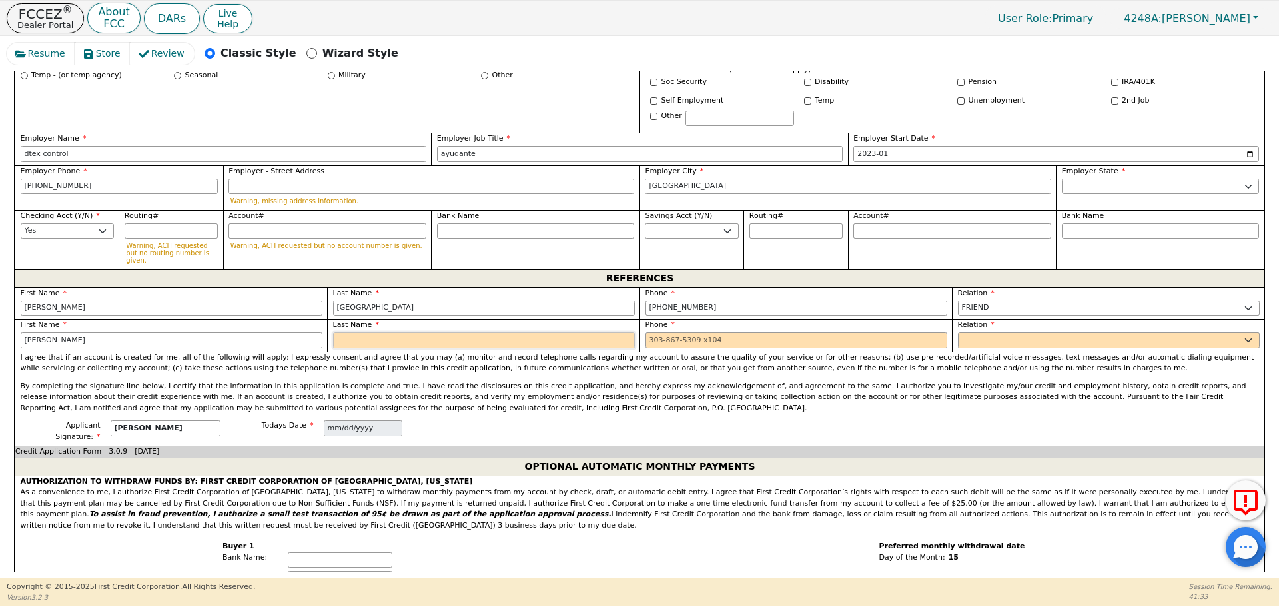
type input "[PERSON_NAME]"
click at [345, 333] on input "text" at bounding box center [484, 341] width 302 height 16
type input "Munis"
click at [649, 333] on input "tel" at bounding box center [797, 341] width 302 height 16
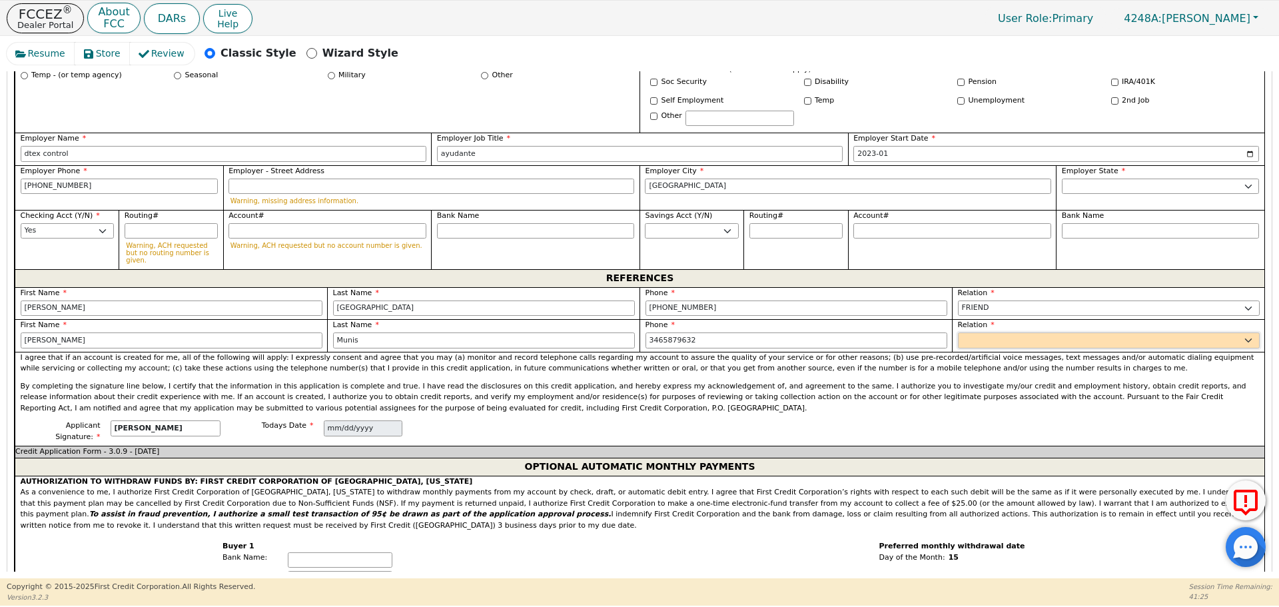
type input "[PHONE_NUMBER]"
click at [974, 333] on select "FATHER MOTHER SISTER BROTHER DAUGHTER SON CO-WORKER NEIGHBOR FRIEND COUSIN G-MO…" at bounding box center [1109, 341] width 302 height 16
select select "FRIEND"
click at [958, 333] on select "FATHER MOTHER SISTER BROTHER DAUGHTER SON CO-WORKER NEIGHBOR FRIEND COUSIN G-MO…" at bounding box center [1109, 341] width 302 height 16
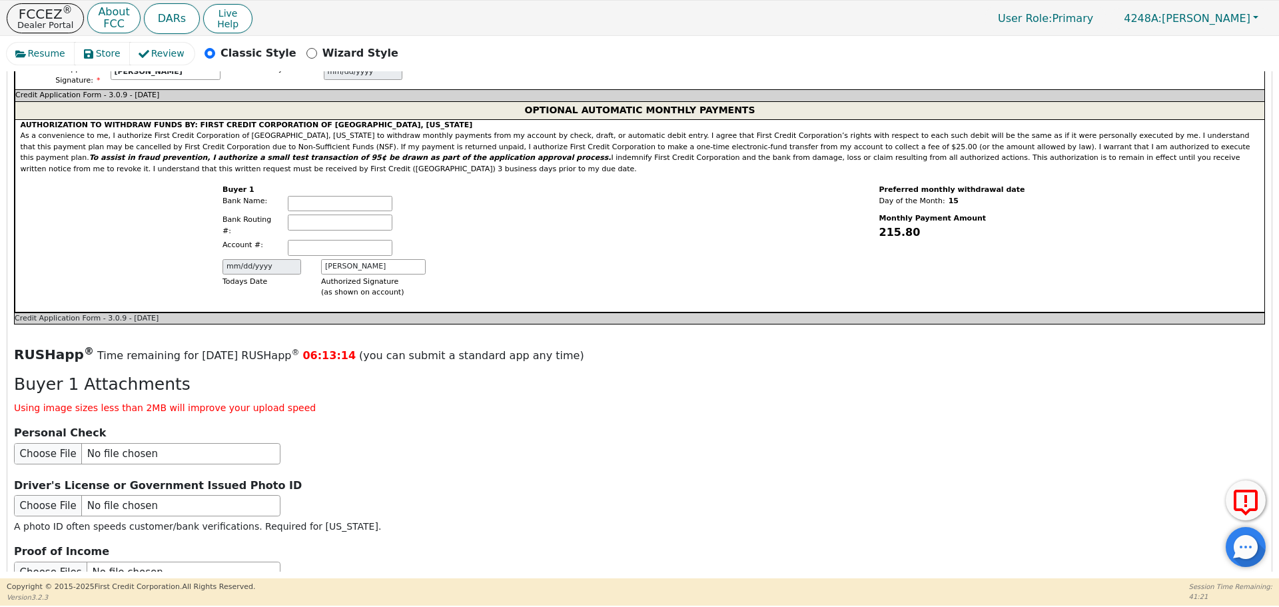
scroll to position [1535, 0]
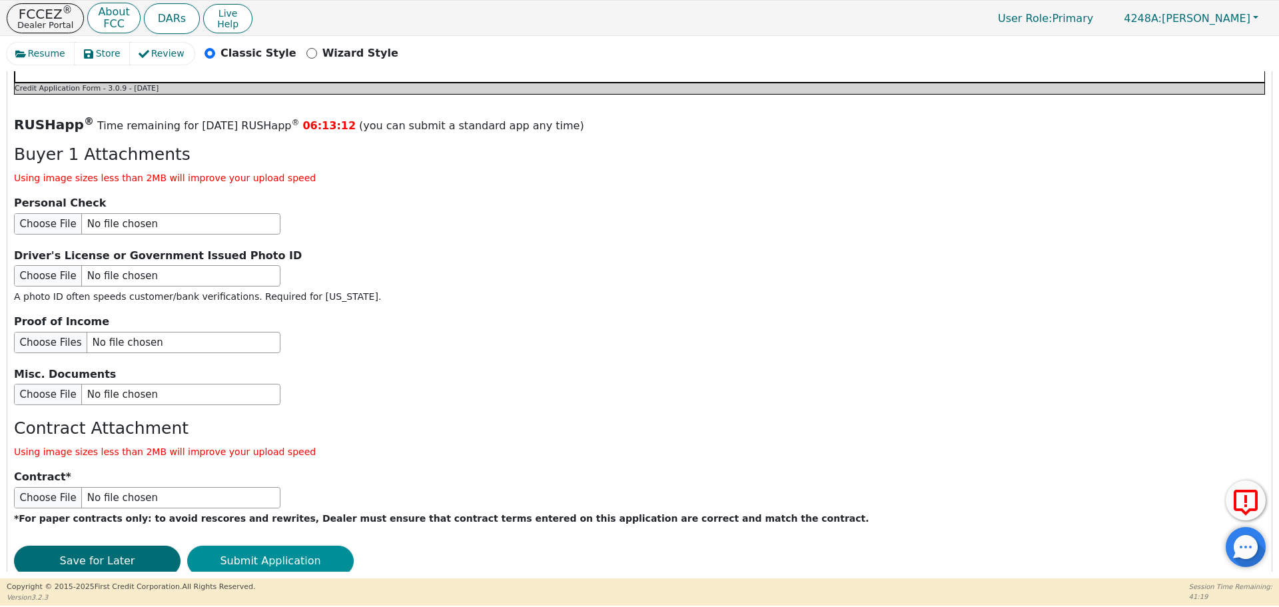
click at [298, 546] on button "Submit Application" at bounding box center [270, 561] width 167 height 31
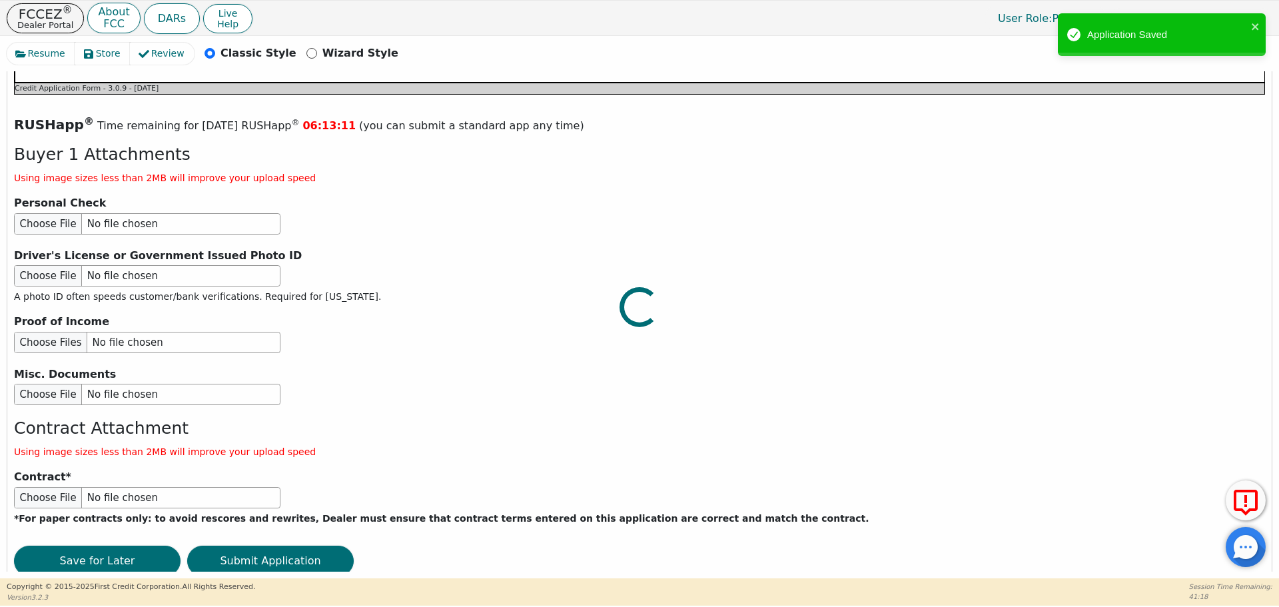
click at [299, 43] on div at bounding box center [640, 43] width 1266 height 0
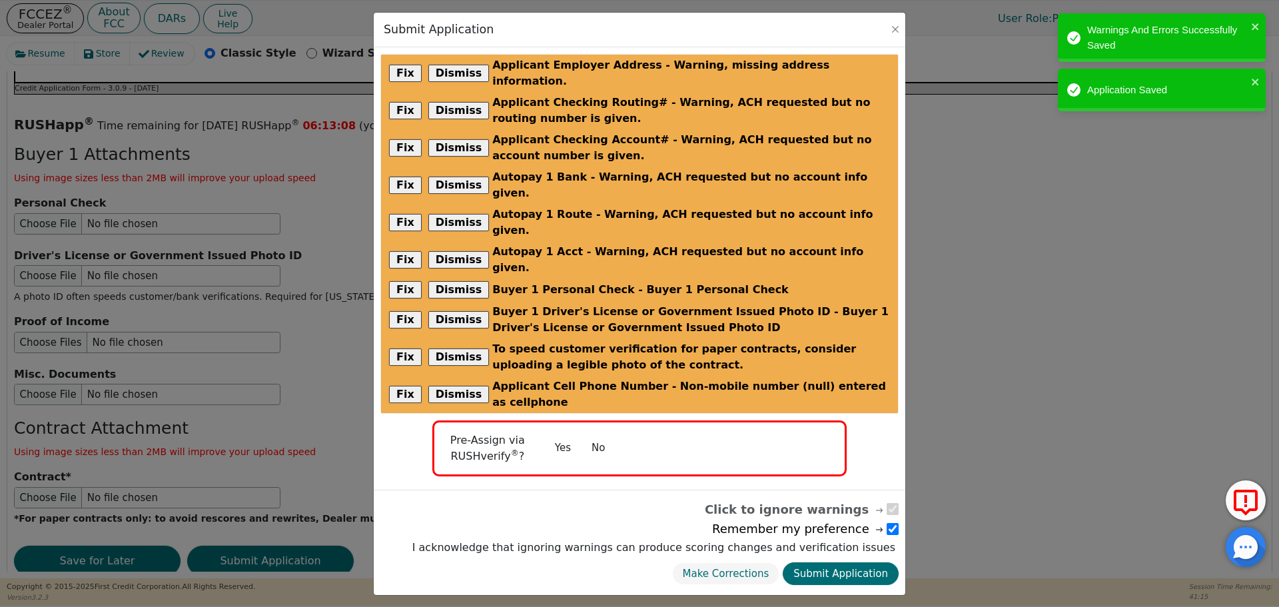
click at [598, 436] on button "No" at bounding box center [598, 447] width 35 height 23
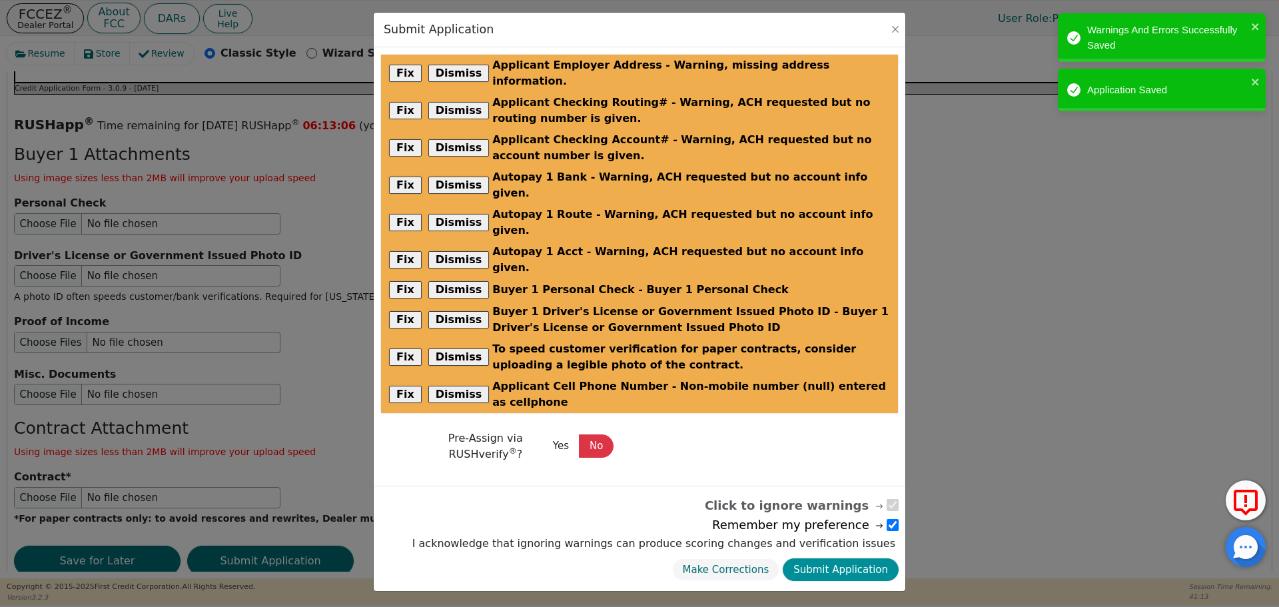
click at [857, 558] on button "Submit Application" at bounding box center [841, 569] width 116 height 23
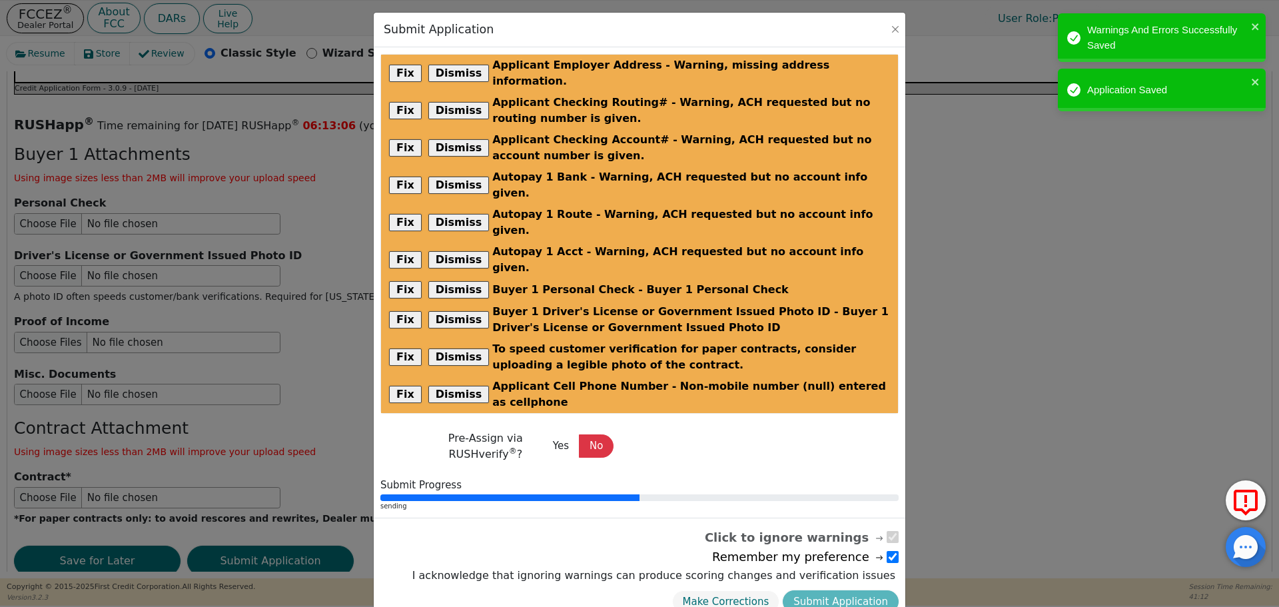
radio input "false"
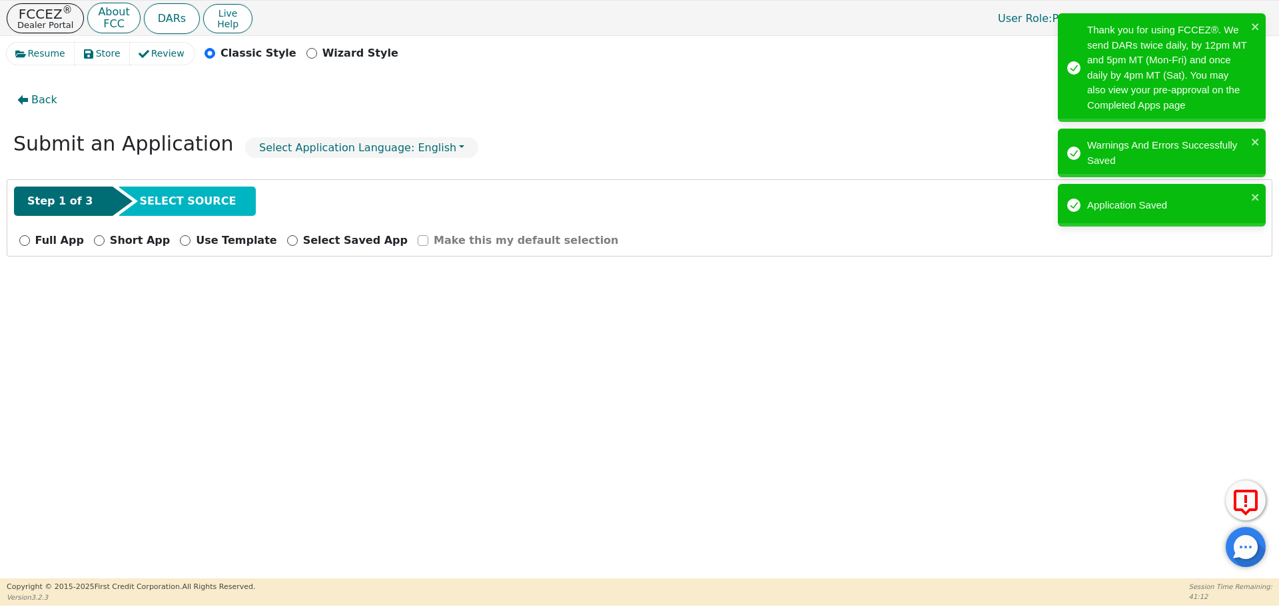
scroll to position [0, 0]
